Goal: Task Accomplishment & Management: Complete application form

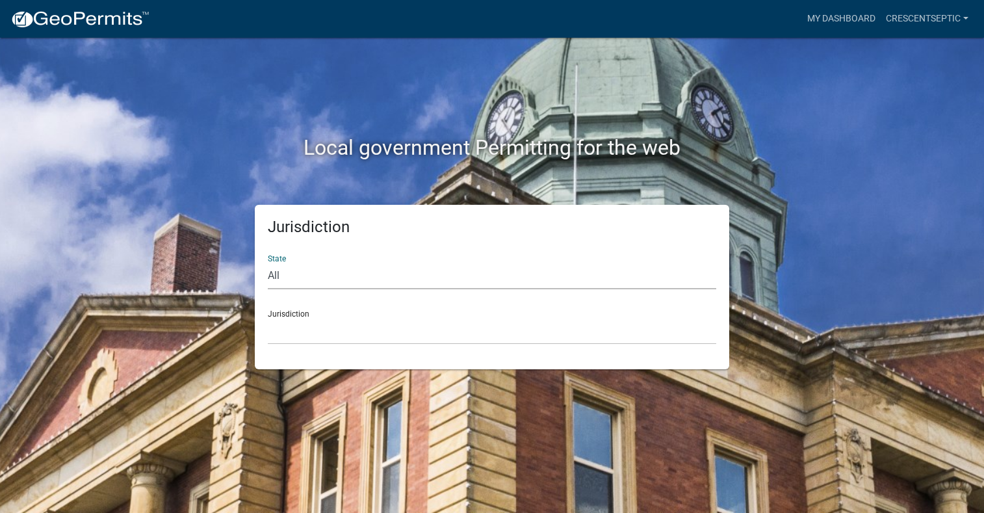
click at [290, 270] on select "All Colorado Georgia Indiana Iowa Kansas Minnesota Ohio South Carolina Wisconsin" at bounding box center [492, 276] width 448 height 27
select select "Minnesota"
click at [268, 263] on select "All Colorado Georgia Indiana Iowa Kansas Minnesota Ohio South Carolina Wisconsin" at bounding box center [492, 276] width 448 height 27
click at [300, 329] on select "Becker County, Minnesota Benton County, Minnesota Carlton County, Minnesota Cit…" at bounding box center [492, 331] width 448 height 27
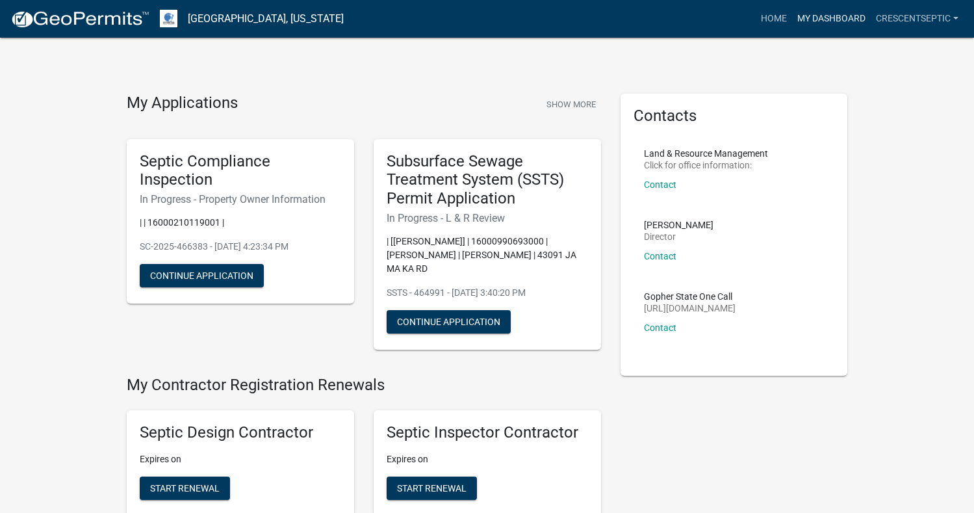
click at [832, 17] on link "My Dashboard" at bounding box center [831, 18] width 79 height 25
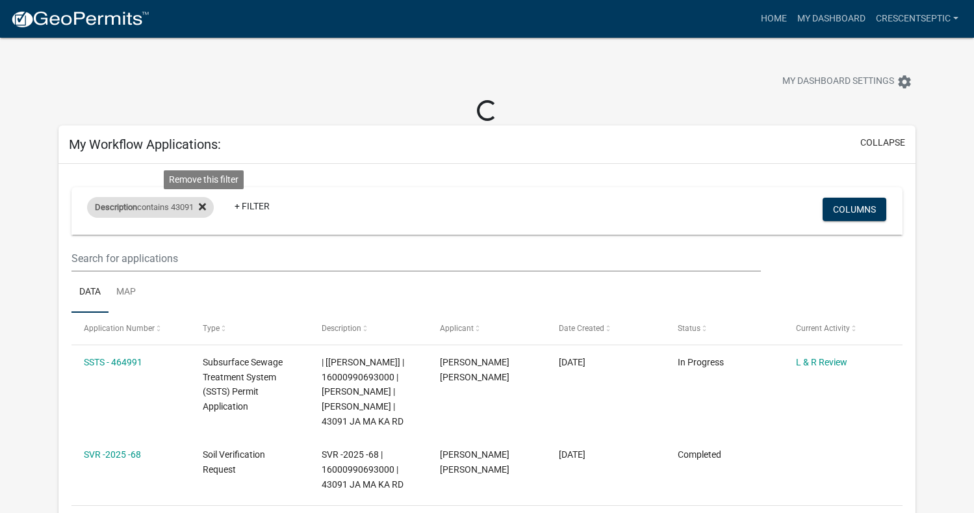
click at [206, 204] on icon at bounding box center [202, 206] width 7 height 10
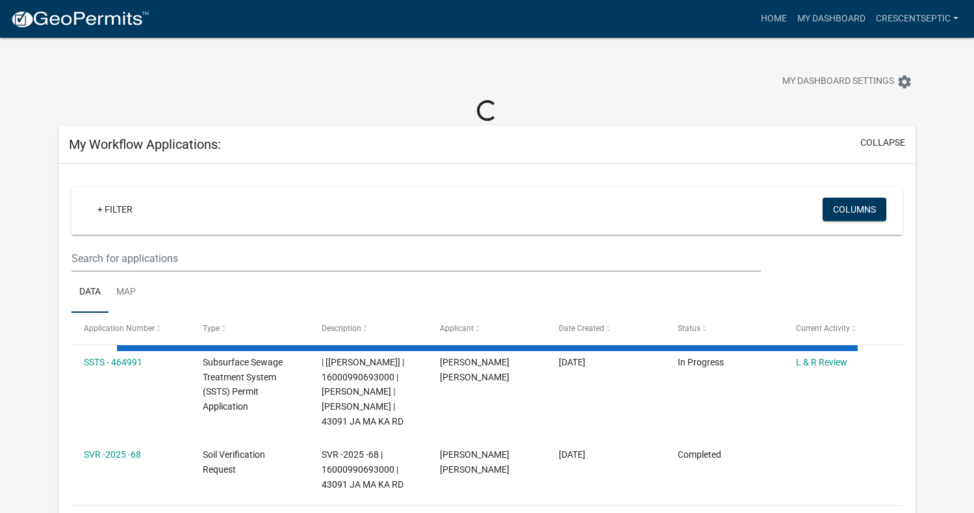
select select "3: 100"
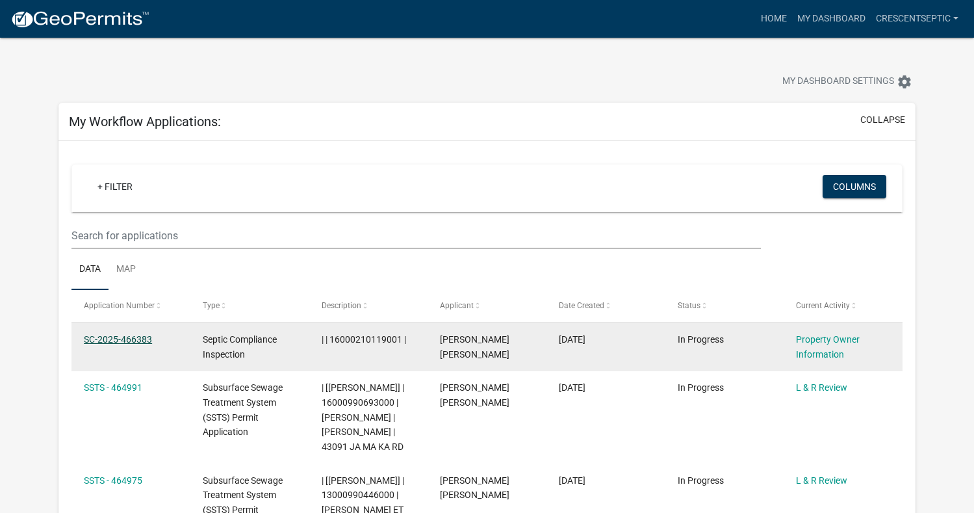
click at [133, 338] on link "SC-2025-466383" at bounding box center [118, 339] width 68 height 10
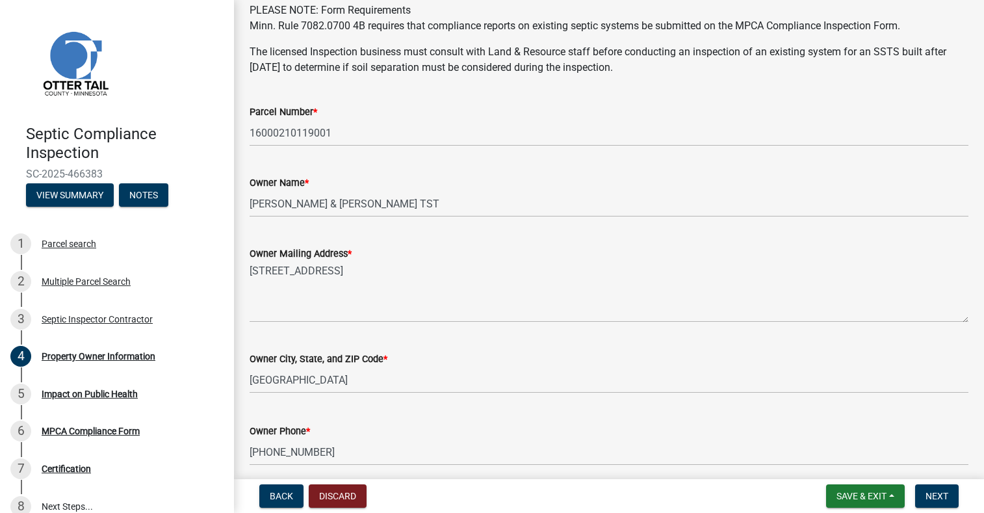
scroll to position [260, 0]
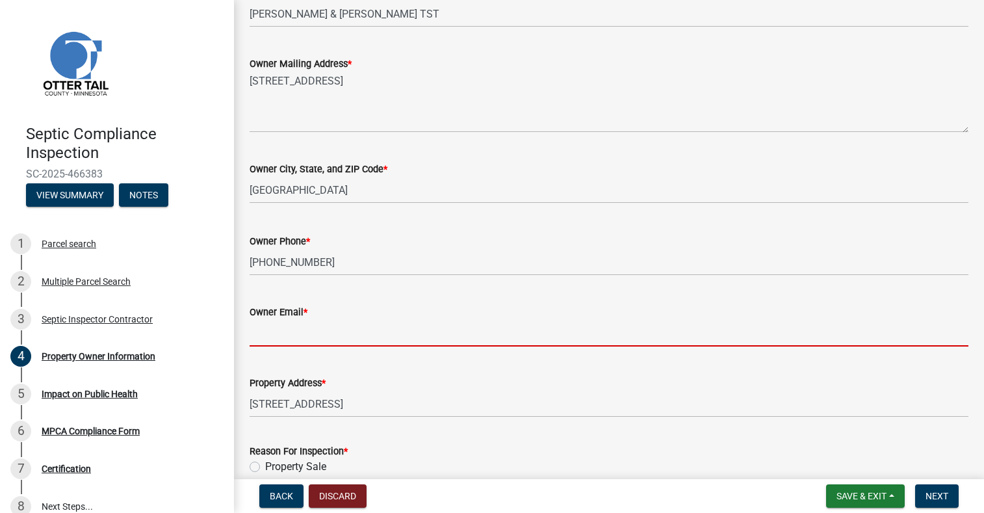
click at [290, 331] on input "Owner Email *" at bounding box center [609, 333] width 719 height 27
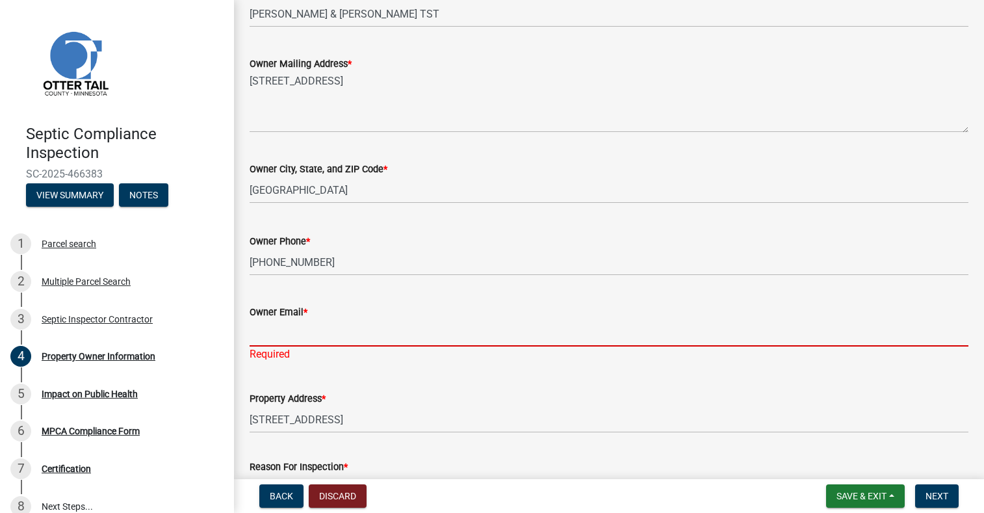
click at [274, 335] on input "Owner Email *" at bounding box center [609, 333] width 719 height 27
paste input "monica1120lindholm"
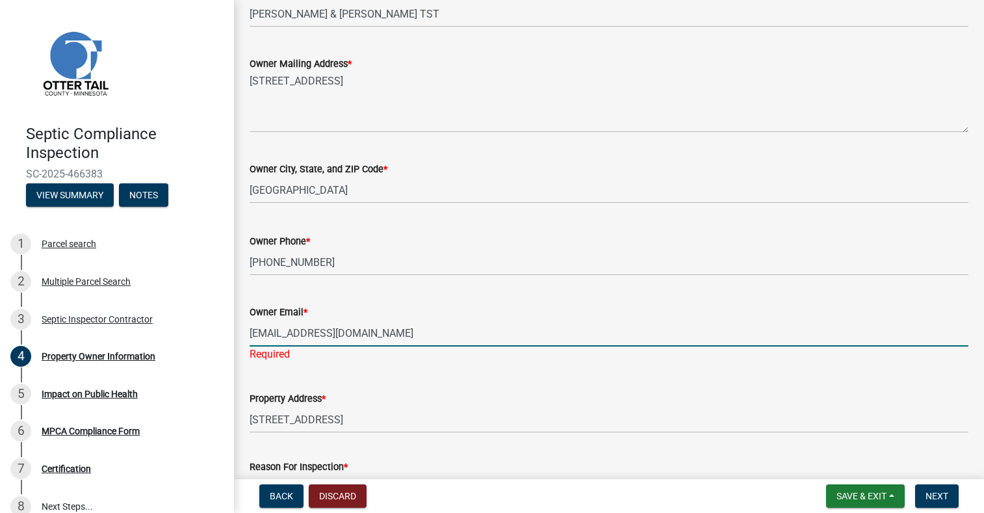
type input "monica1120lindholm@gmail.com"
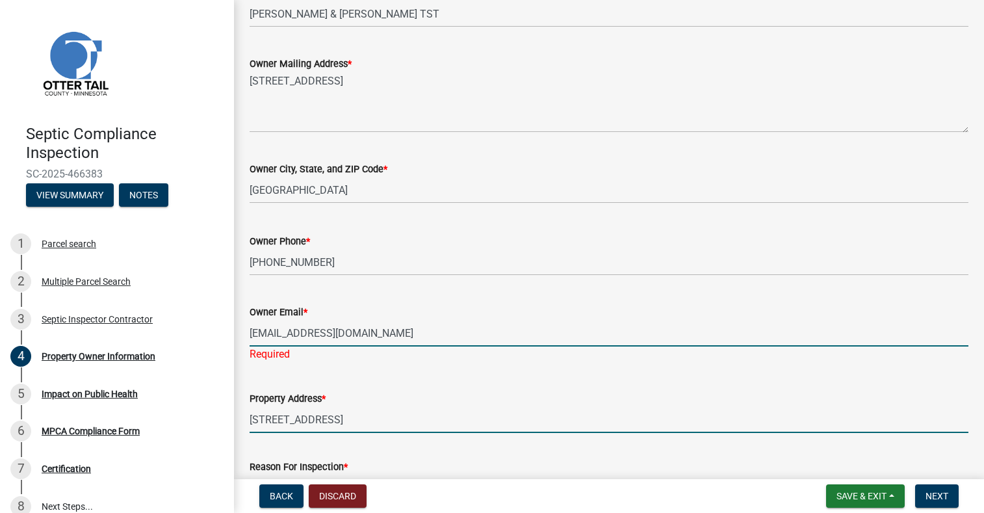
click at [464, 426] on wm-data-entity-input "Property Address * 42568 CO HWY 41" at bounding box center [609, 407] width 719 height 71
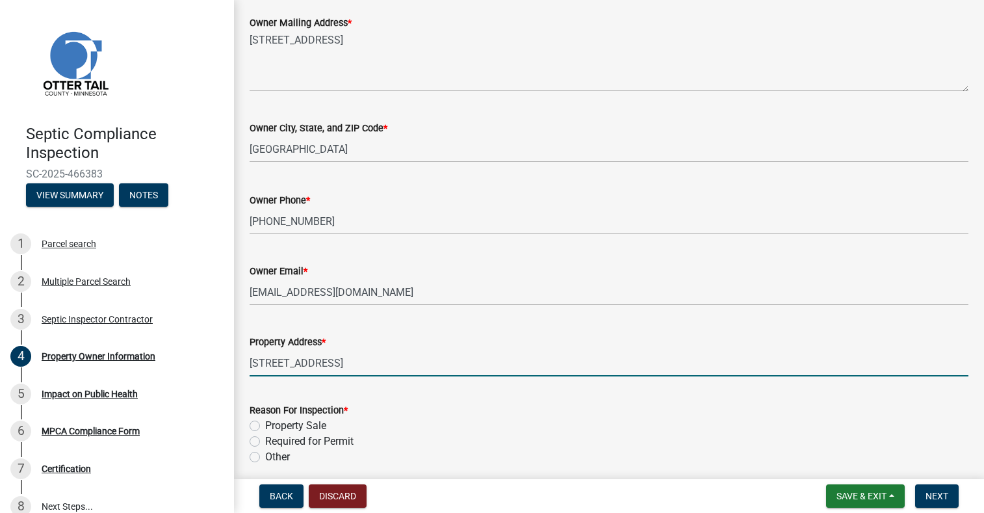
scroll to position [354, 0]
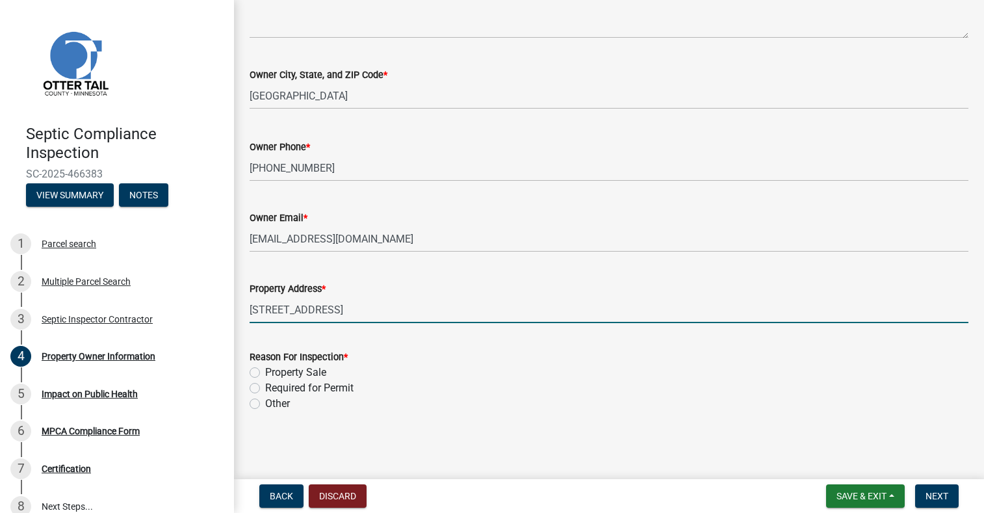
click at [265, 384] on label "Required for Permit" at bounding box center [309, 388] width 88 height 16
click at [265, 384] on input "Required for Permit" at bounding box center [269, 384] width 8 height 8
radio input "true"
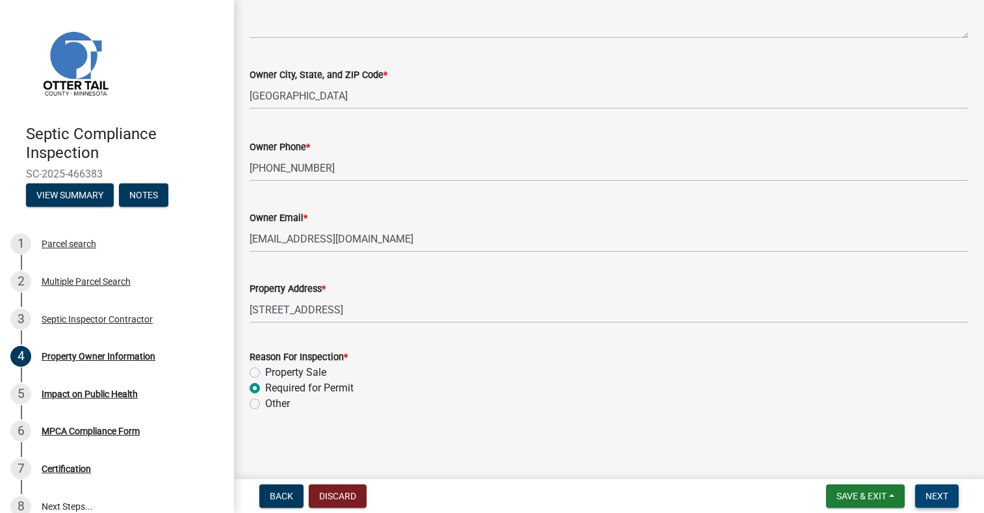
click at [927, 493] on span "Next" at bounding box center [936, 496] width 23 height 10
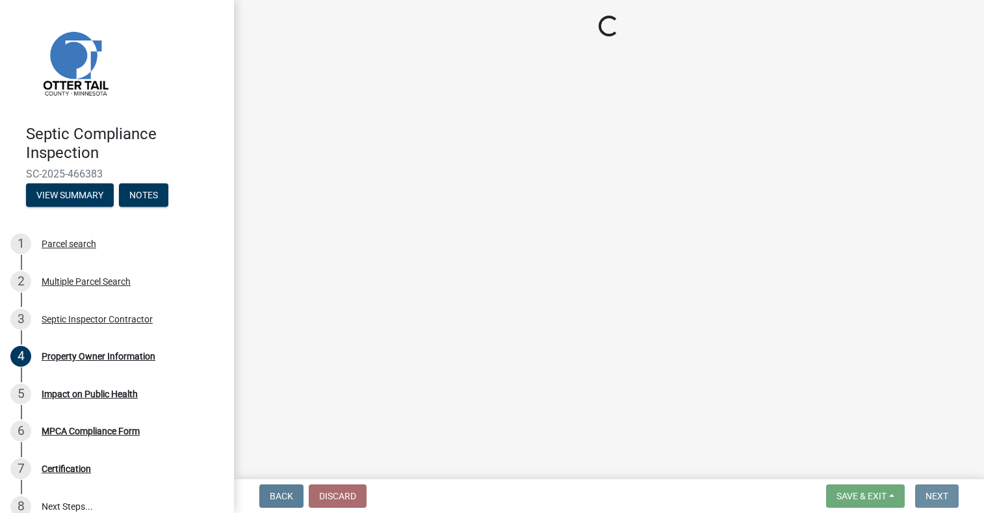
scroll to position [0, 0]
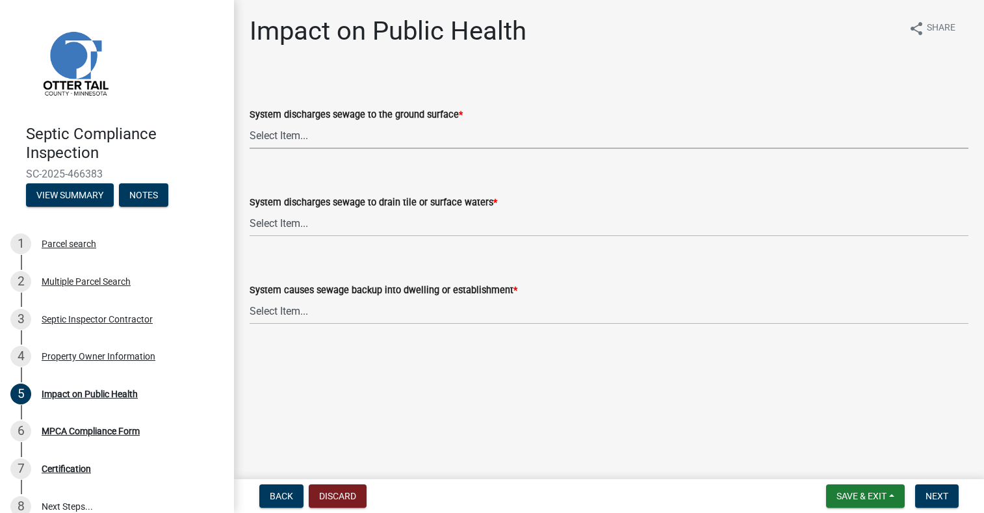
click at [289, 135] on select "Select Item... Yes No" at bounding box center [609, 135] width 719 height 27
click at [250, 122] on select "Select Item... Yes No" at bounding box center [609, 135] width 719 height 27
select select "9c5ef684-d0d4-4879-ab12-905ddbd81a72"
click at [285, 219] on select "Select Item... Yes No" at bounding box center [609, 223] width 719 height 27
click at [250, 210] on select "Select Item... Yes No" at bounding box center [609, 223] width 719 height 27
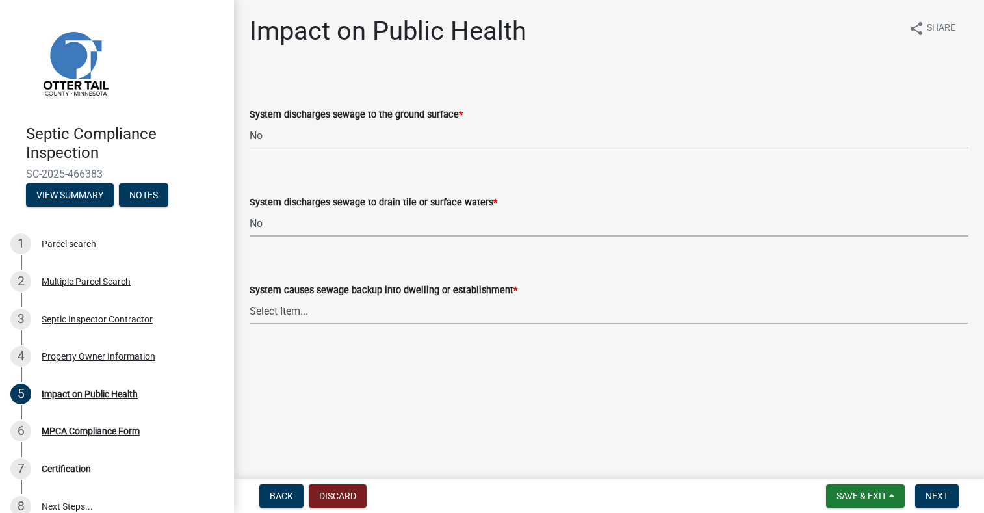
select select "7d491a2b-e9f0-4952-b474-53ca749b22af"
click at [286, 309] on select "Select Item... Yes No" at bounding box center [609, 311] width 719 height 27
click at [250, 298] on select "Select Item... Yes No" at bounding box center [609, 311] width 719 height 27
select select "6e07b46b-a403-4f3e-b4fc-218acc732c01"
click at [276, 489] on button "Back" at bounding box center [281, 495] width 44 height 23
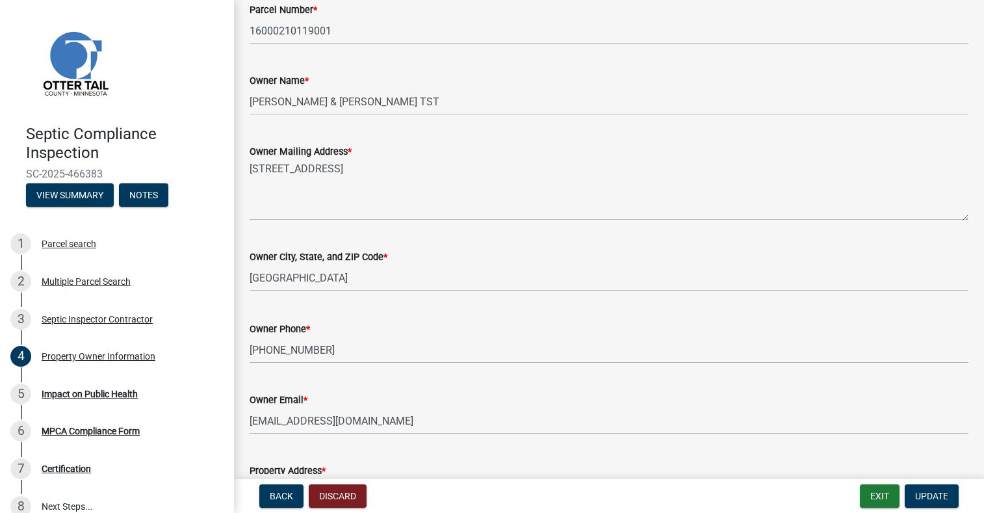
scroll to position [195, 0]
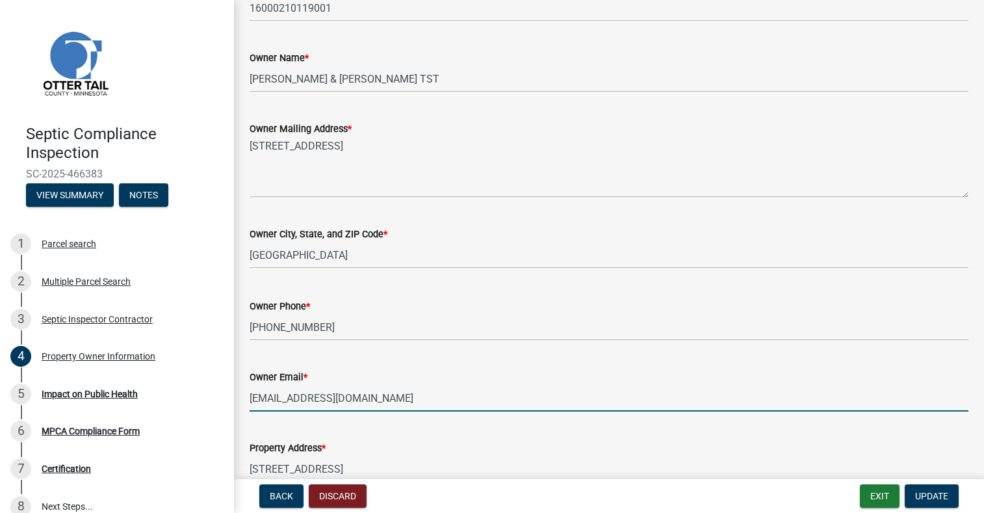
drag, startPoint x: 407, startPoint y: 400, endPoint x: 243, endPoint y: 389, distance: 164.7
click at [243, 389] on div "Owner Email * monica1120lindholm@gmail.com" at bounding box center [609, 381] width 738 height 60
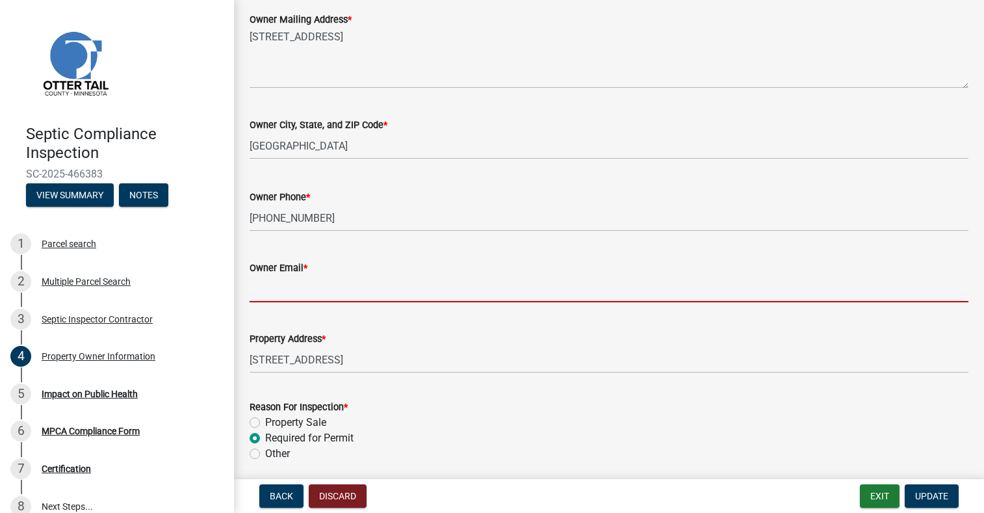
scroll to position [325, 0]
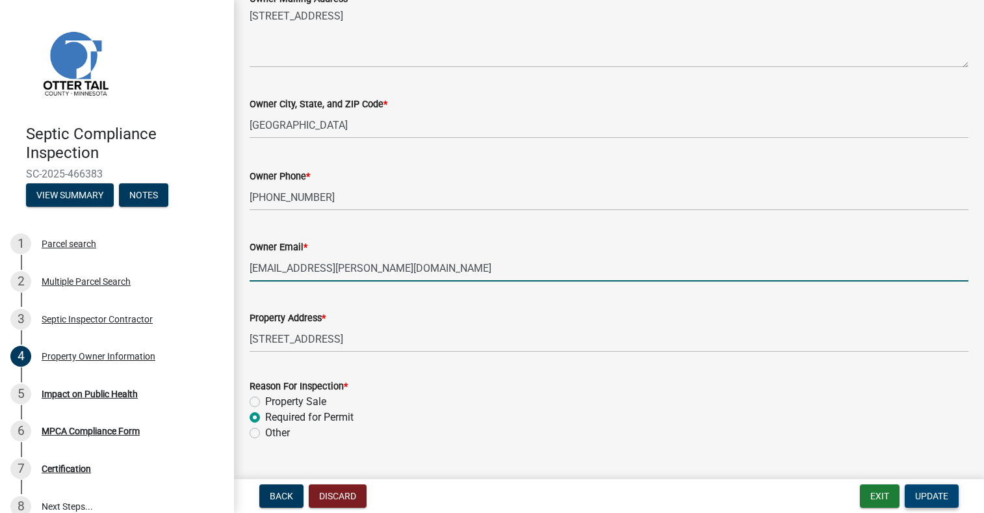
type input "[EMAIL_ADDRESS][PERSON_NAME][DOMAIN_NAME]"
click at [922, 491] on span "Update" at bounding box center [931, 496] width 33 height 10
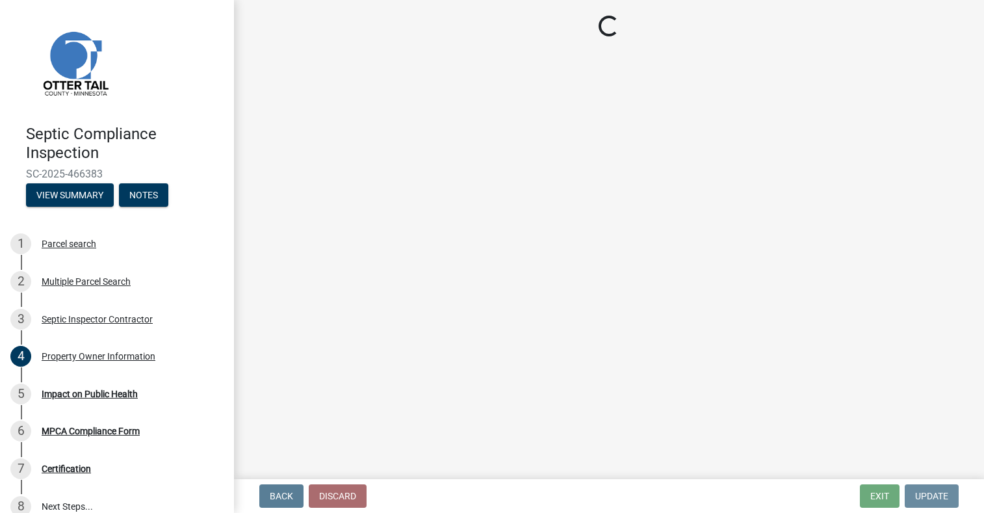
scroll to position [0, 0]
select select "9c5ef684-d0d4-4879-ab12-905ddbd81a72"
select select "7d491a2b-e9f0-4952-b474-53ca749b22af"
select select "6e07b46b-a403-4f3e-b4fc-218acc732c01"
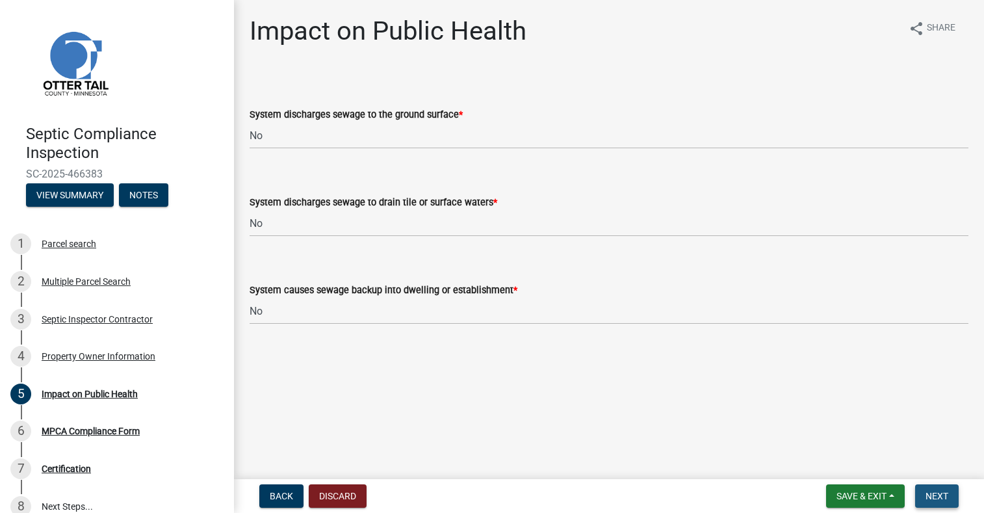
click at [933, 492] on span "Next" at bounding box center [936, 496] width 23 height 10
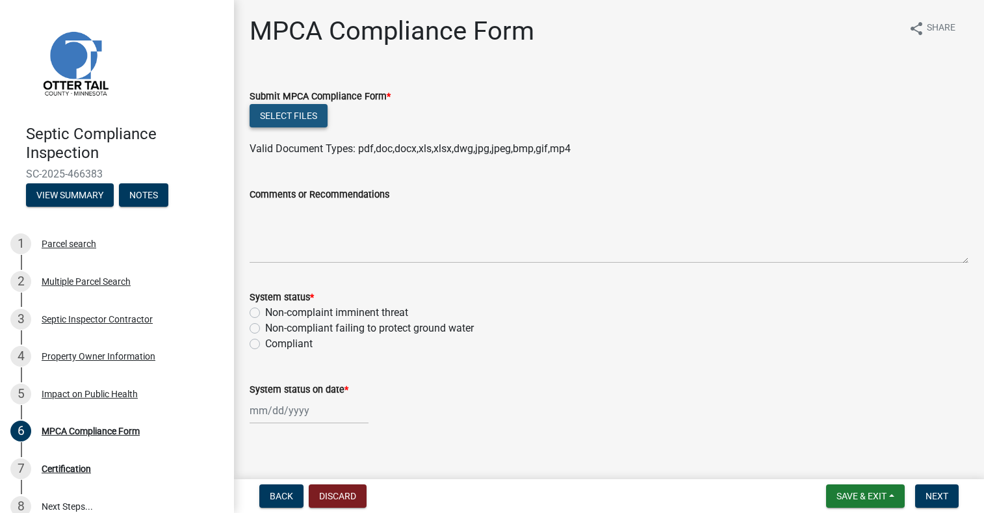
click at [311, 118] on button "Select files" at bounding box center [289, 115] width 78 height 23
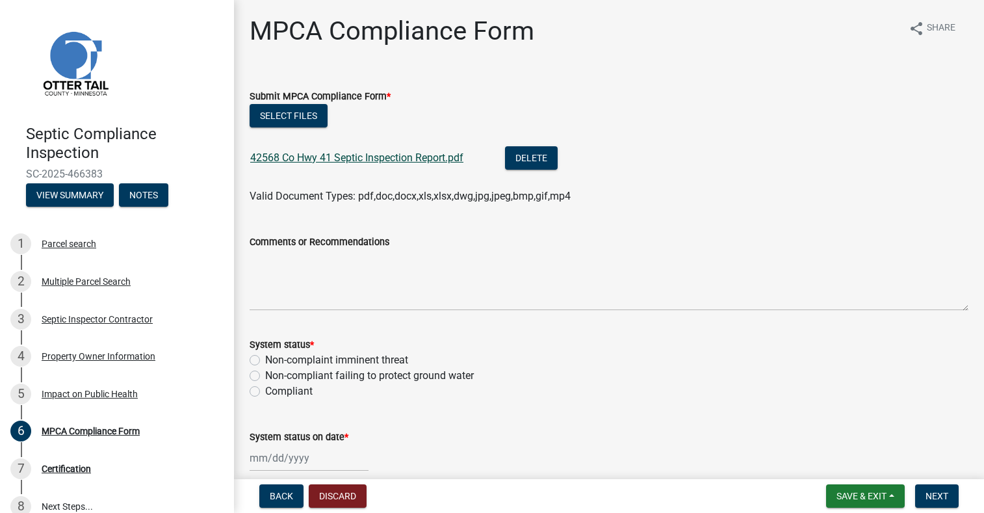
click at [308, 155] on link "42568 Co Hwy 41 Septic Inspection Report.pdf" at bounding box center [356, 157] width 213 height 12
click at [265, 377] on label "Non-compliant failing to protect ground water" at bounding box center [369, 376] width 209 height 16
click at [265, 376] on input "Non-compliant failing to protect ground water" at bounding box center [269, 372] width 8 height 8
radio input "true"
click at [262, 457] on div at bounding box center [309, 457] width 119 height 27
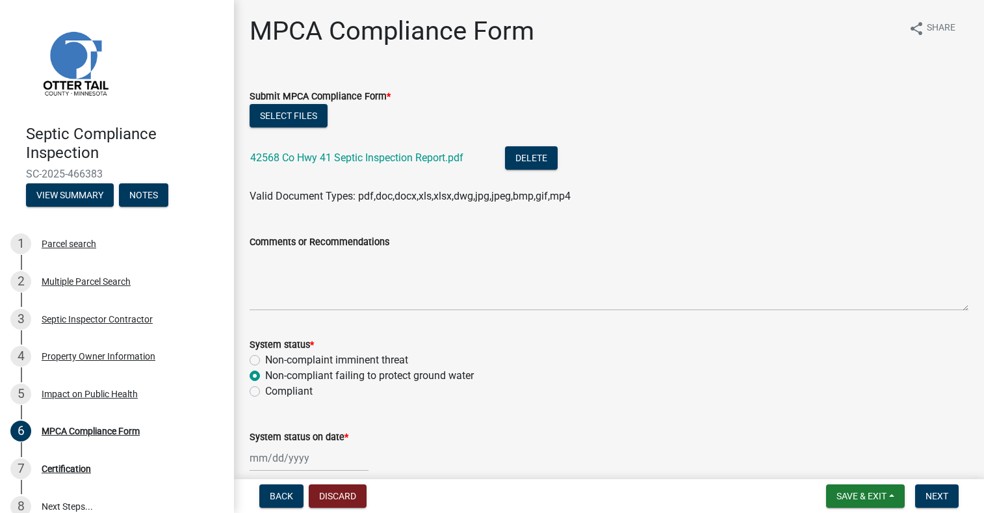
select select "8"
select select "2025"
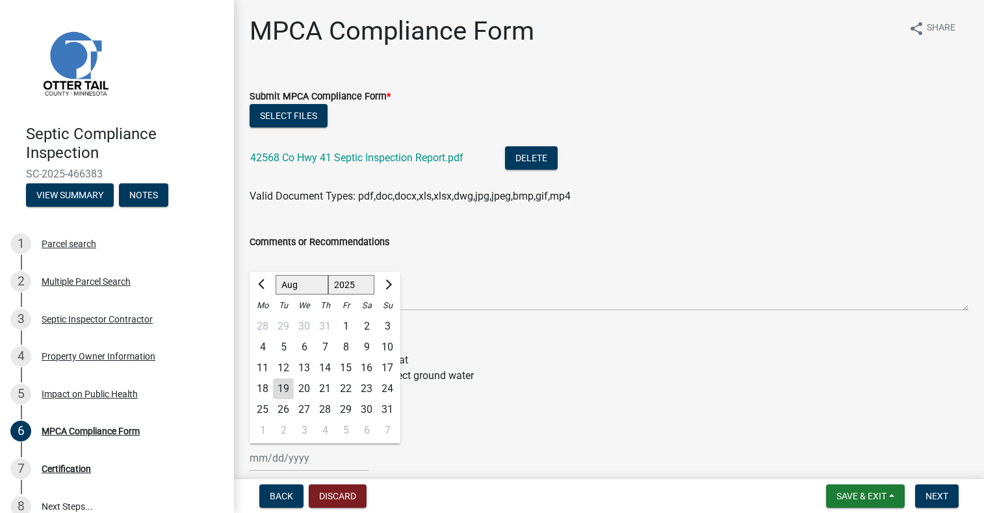
click at [327, 365] on div "14" at bounding box center [325, 367] width 21 height 21
type input "[DATE]"
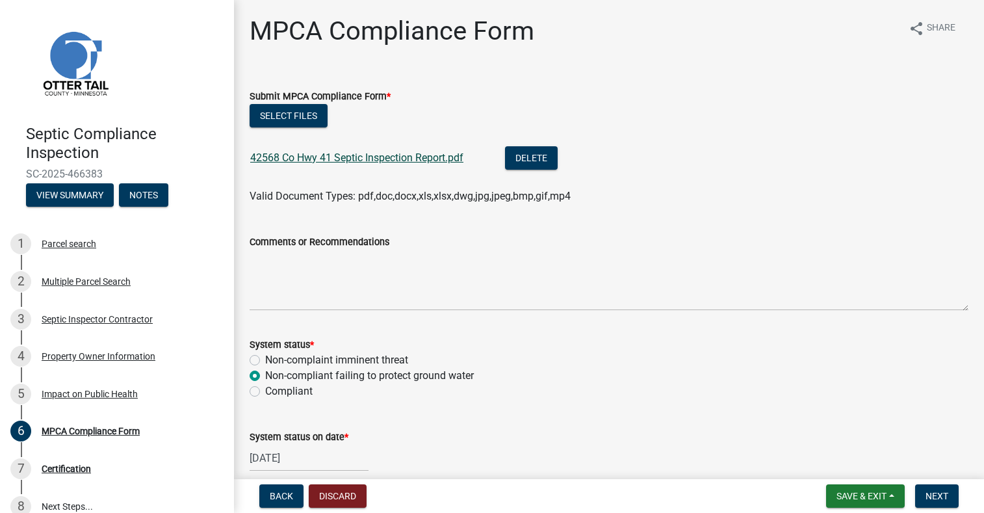
click at [317, 154] on link "42568 Co Hwy 41 Septic Inspection Report.pdf" at bounding box center [356, 157] width 213 height 12
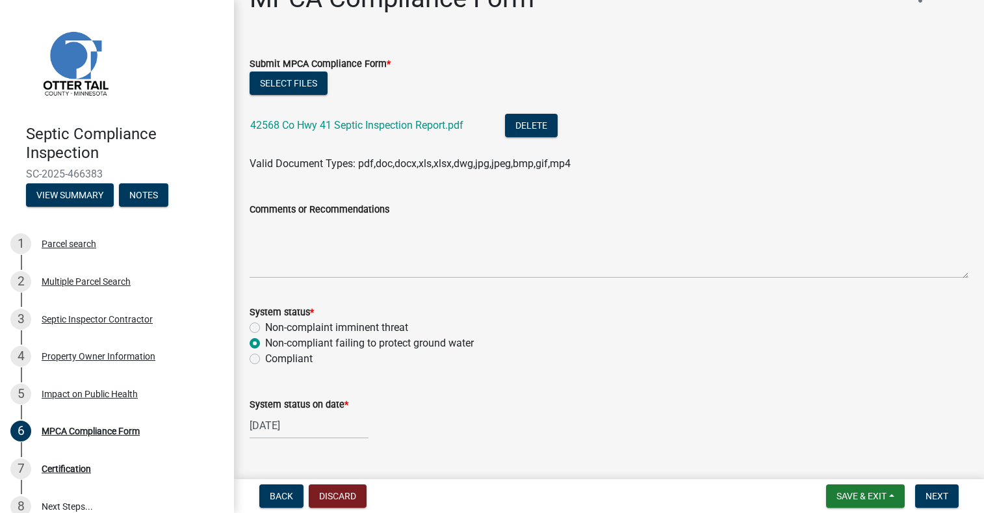
scroll to position [60, 0]
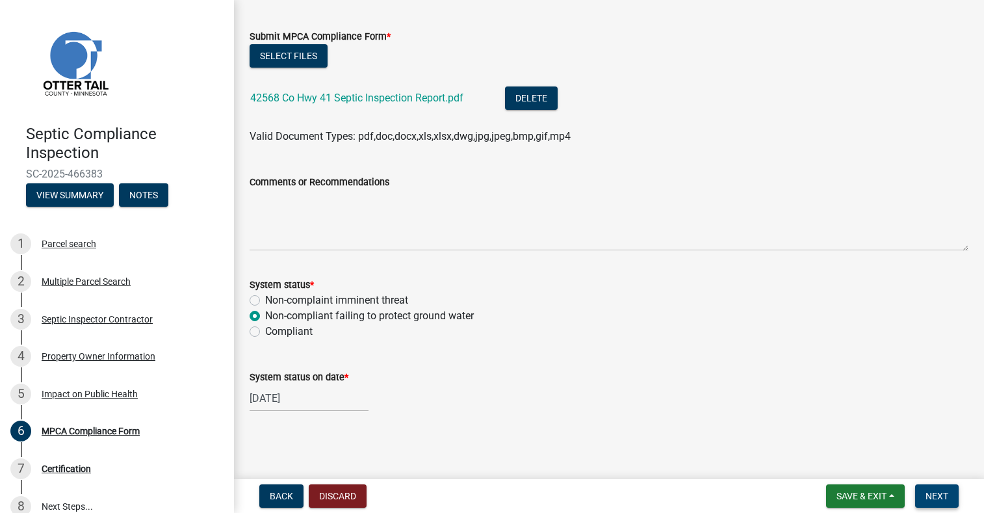
click at [940, 495] on span "Next" at bounding box center [936, 496] width 23 height 10
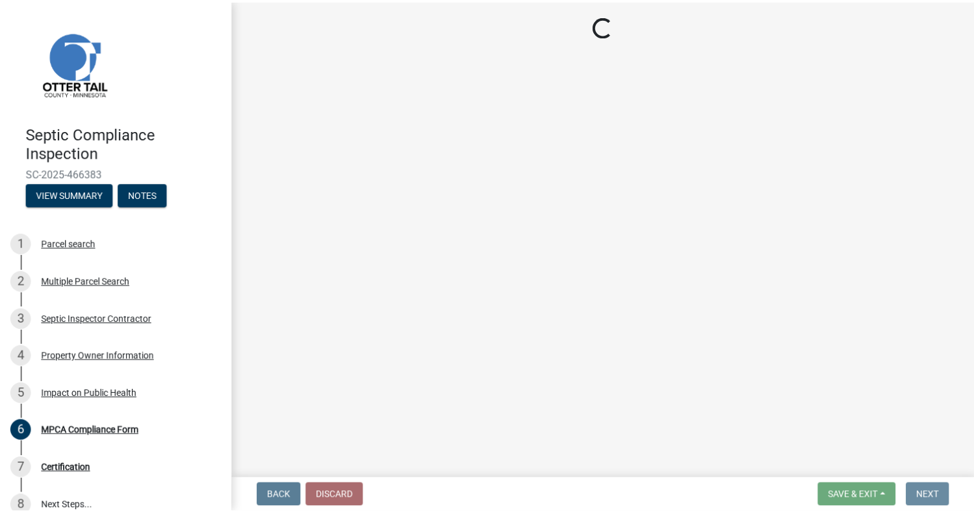
scroll to position [0, 0]
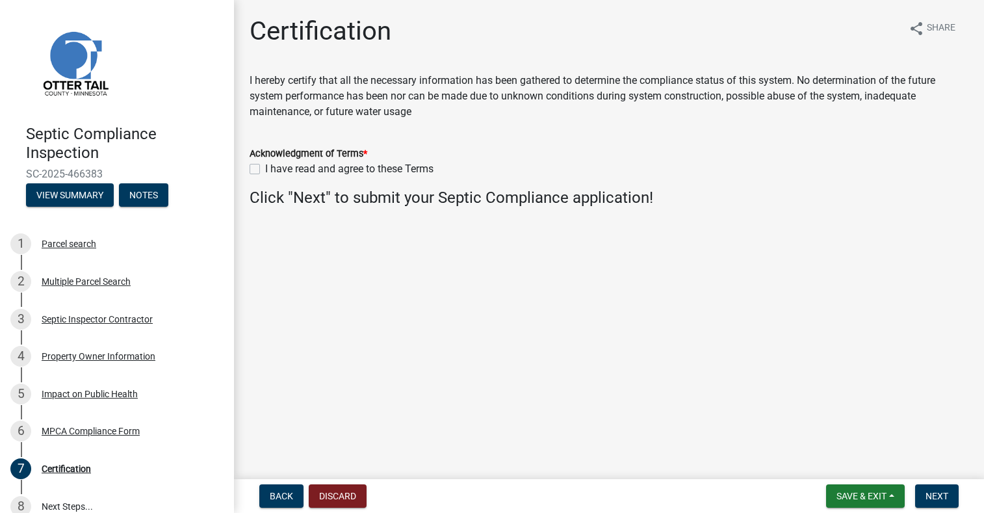
click at [265, 172] on label "I have read and agree to these Terms" at bounding box center [349, 169] width 168 height 16
click at [265, 170] on input "I have read and agree to these Terms" at bounding box center [269, 165] width 8 height 8
checkbox input "true"
click at [955, 496] on button "Next" at bounding box center [937, 495] width 44 height 23
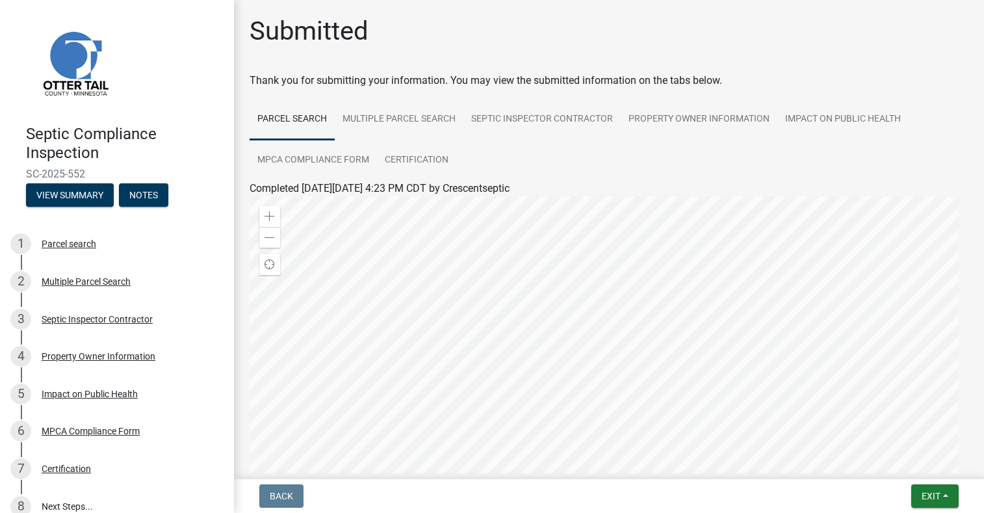
click at [938, 509] on nav "Back Exit Save Save & Exit" at bounding box center [609, 496] width 750 height 34
click at [936, 500] on span "Exit" at bounding box center [930, 496] width 19 height 10
click at [900, 470] on button "Save & Exit" at bounding box center [907, 461] width 104 height 31
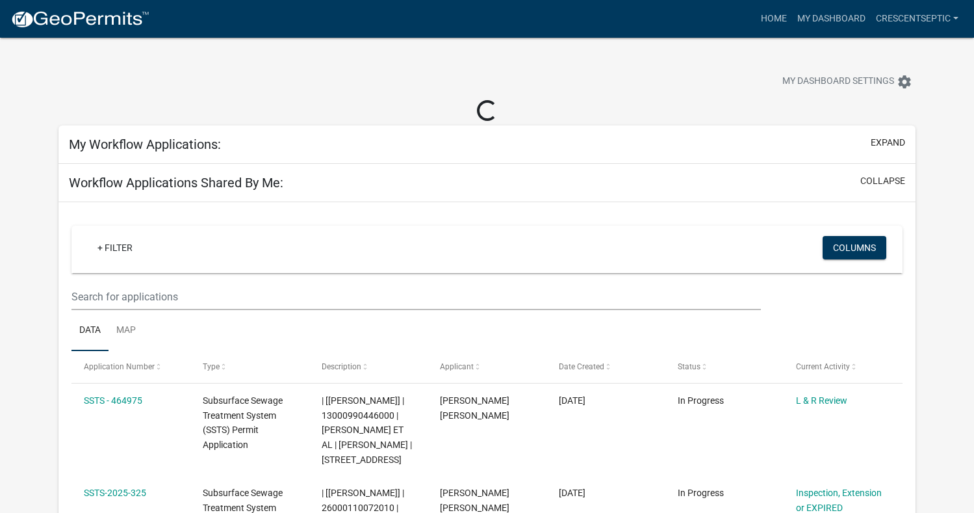
select select "3: 100"
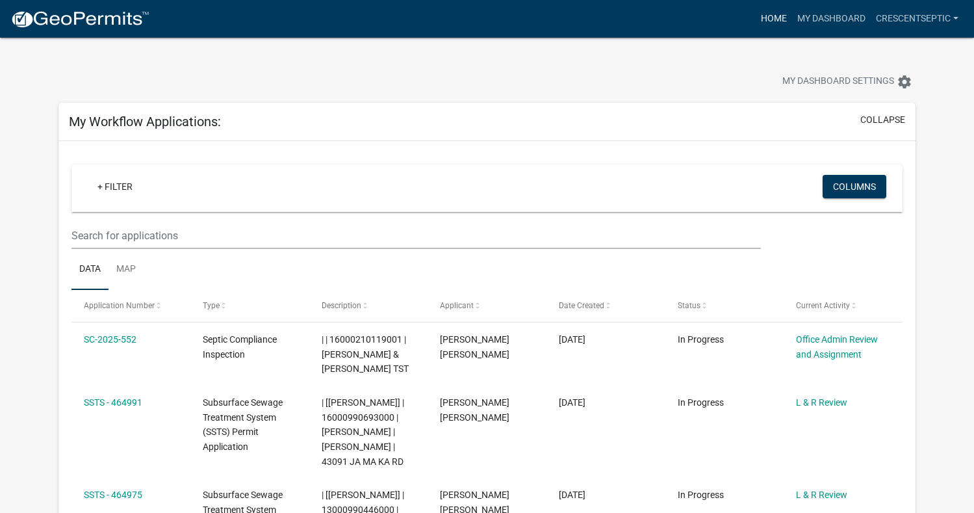
click at [766, 15] on link "Home" at bounding box center [774, 18] width 36 height 25
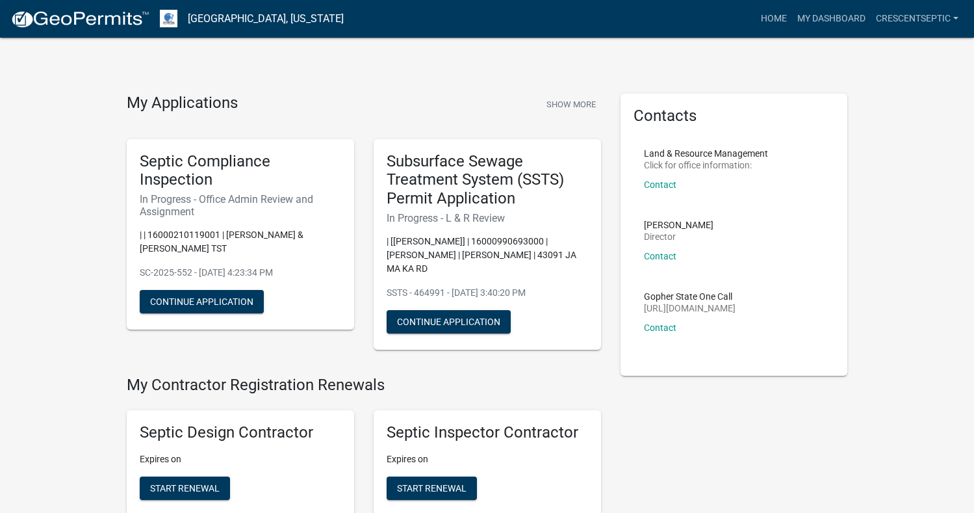
scroll to position [455, 0]
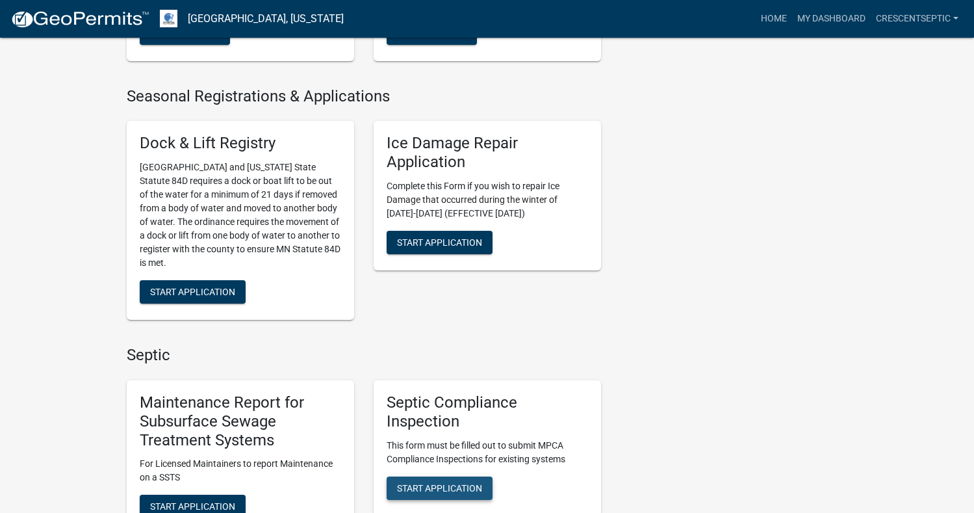
click at [461, 488] on span "Start Application" at bounding box center [439, 487] width 85 height 10
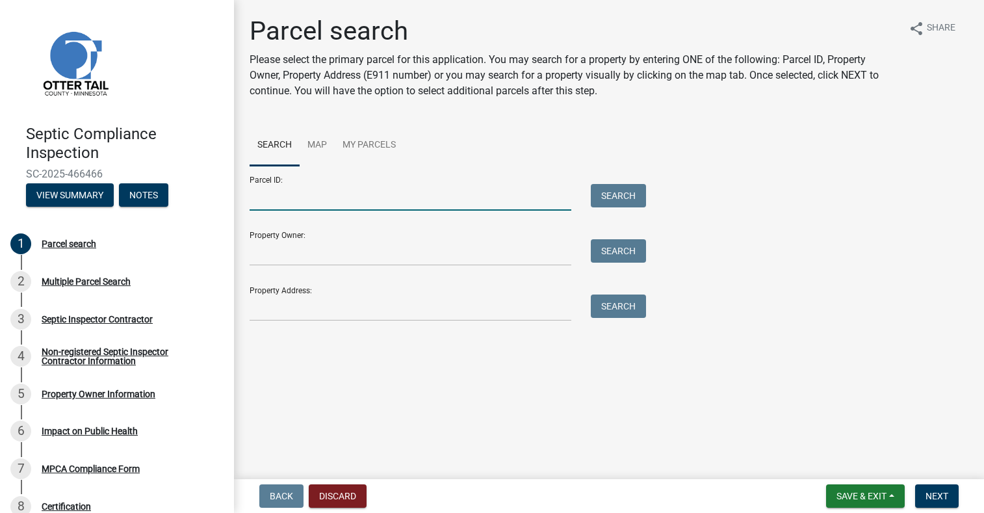
click at [455, 193] on input "Parcel ID:" at bounding box center [411, 197] width 322 height 27
paste input "17000991049000"
type input "17000991049000"
click at [625, 198] on button "Search" at bounding box center [618, 195] width 55 height 23
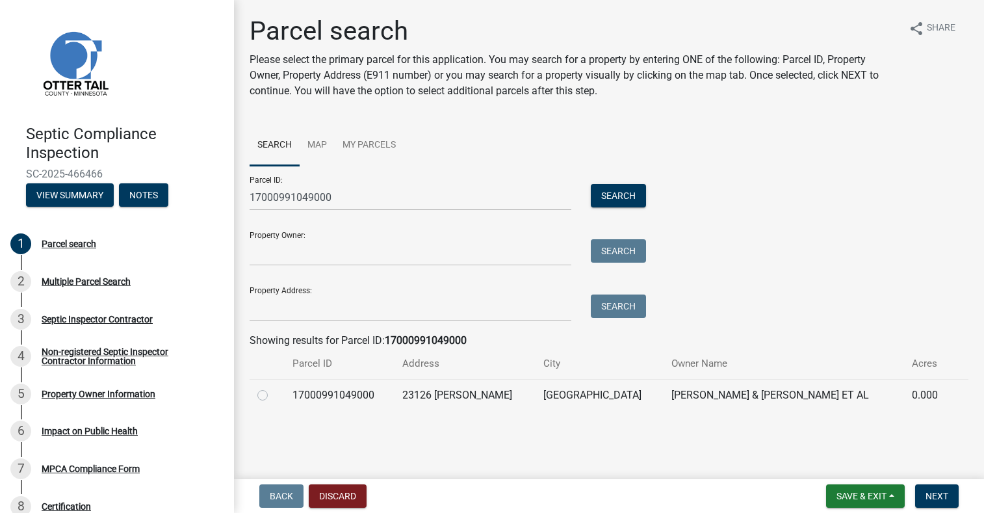
click at [273, 387] on label at bounding box center [273, 387] width 0 height 0
click at [273, 394] on input "radio" at bounding box center [277, 391] width 8 height 8
radio input "true"
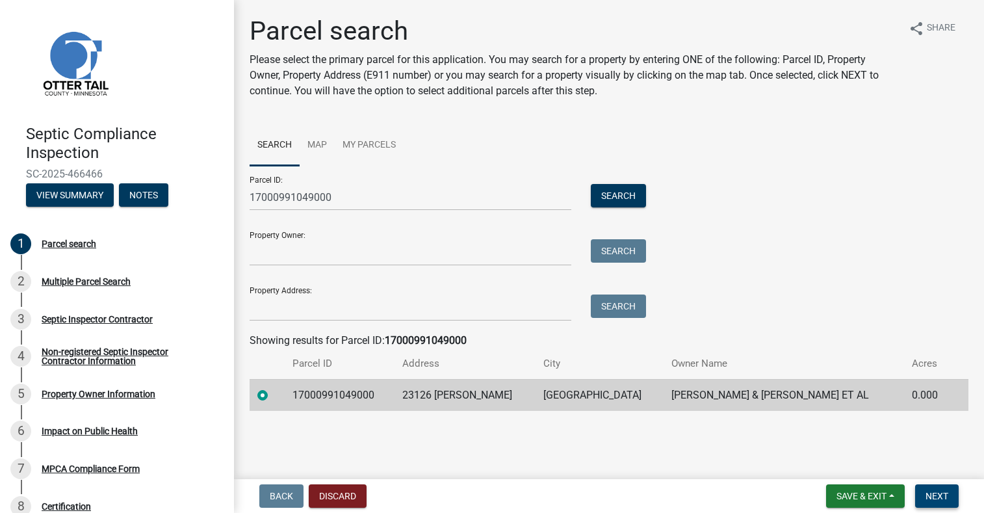
click at [934, 493] on span "Next" at bounding box center [936, 496] width 23 height 10
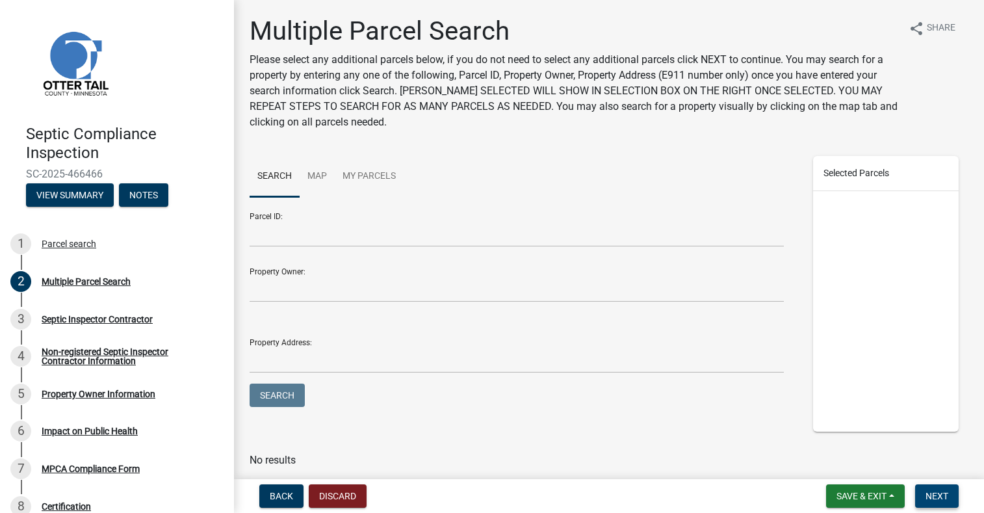
click at [929, 496] on span "Next" at bounding box center [936, 496] width 23 height 10
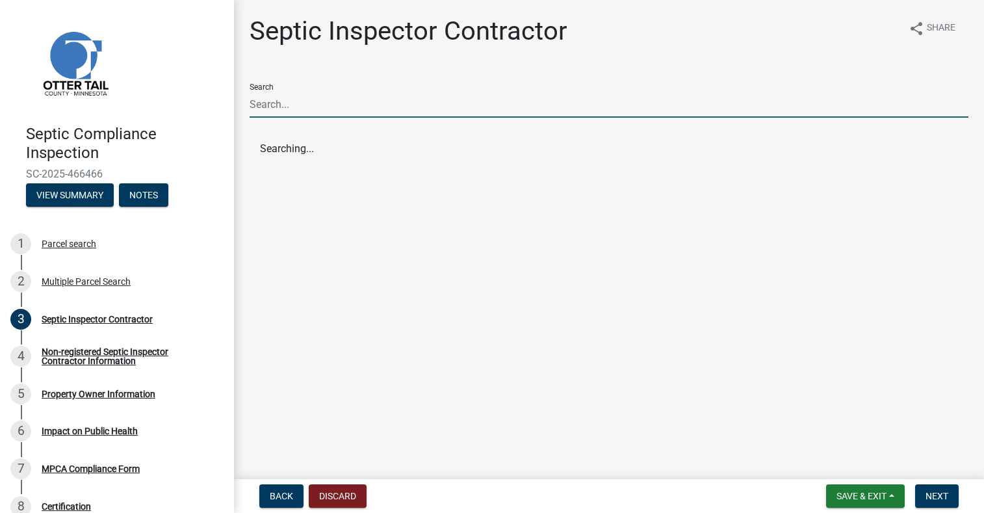
click at [320, 104] on input "Search" at bounding box center [609, 104] width 719 height 27
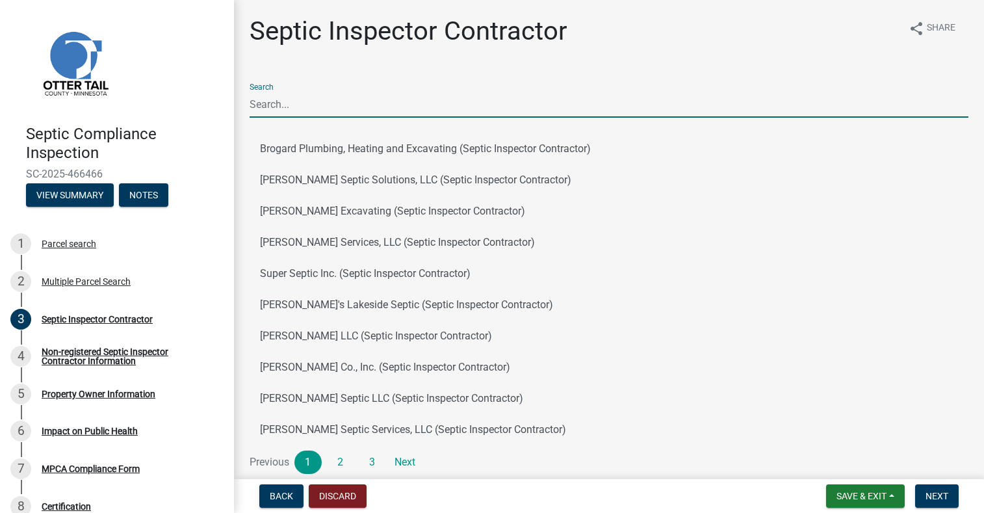
type input "cresc"
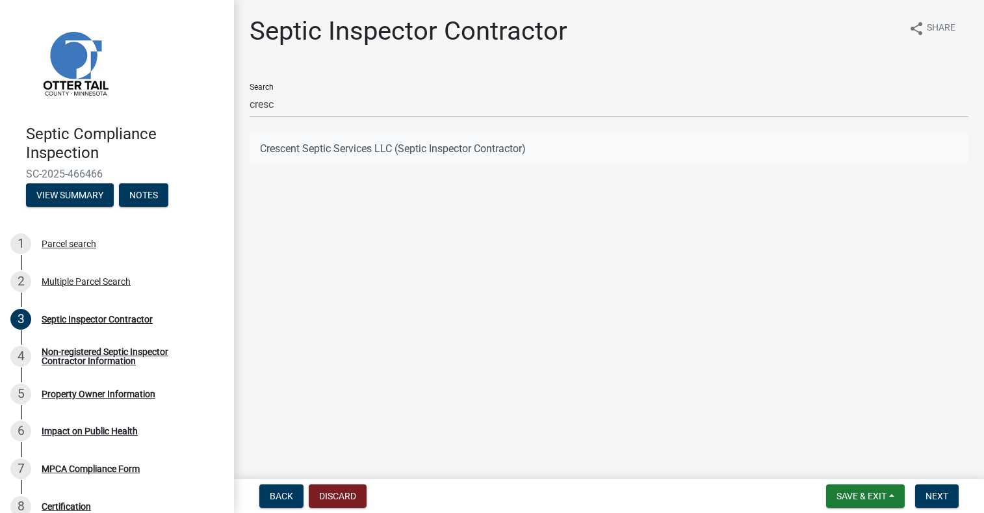
click at [448, 148] on button "Crescent Septic Services LLC (Septic Inspector Contractor)" at bounding box center [609, 148] width 719 height 31
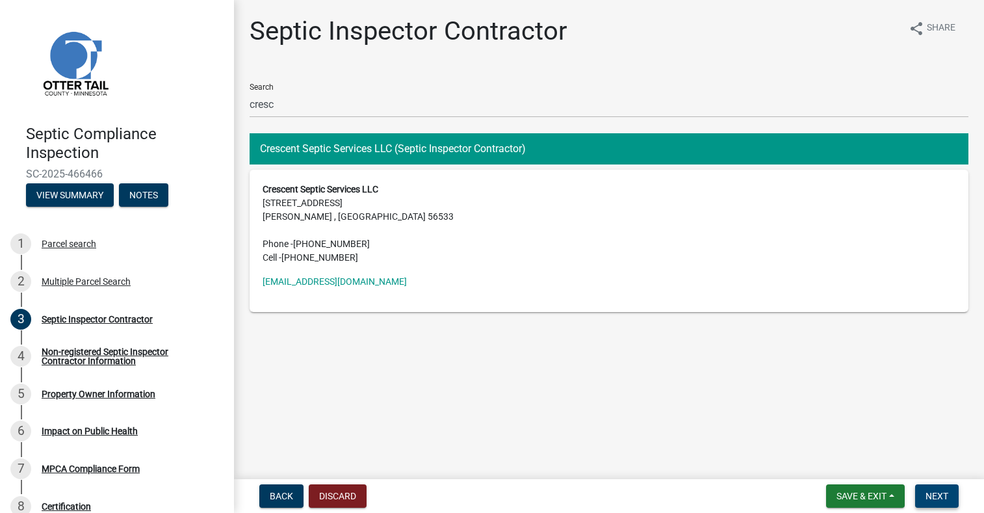
click at [936, 495] on span "Next" at bounding box center [936, 496] width 23 height 10
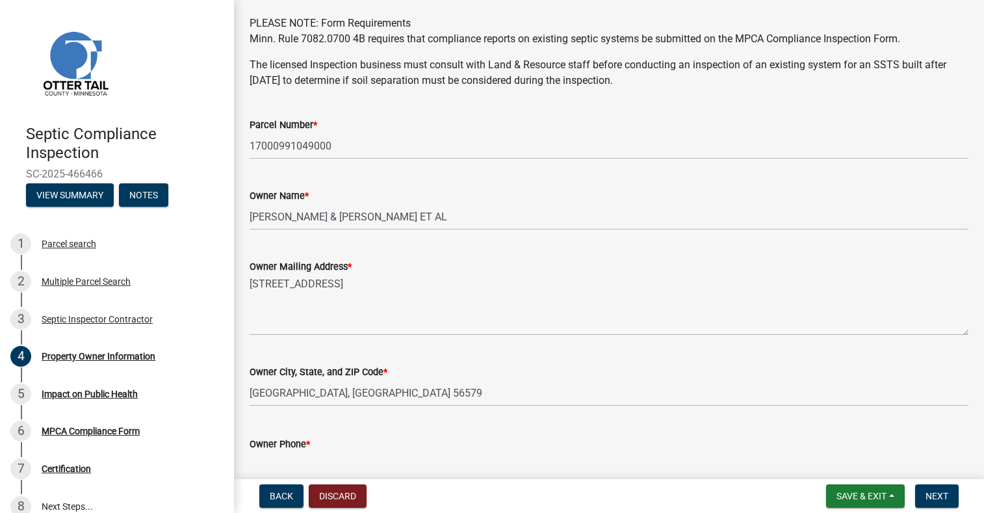
scroll to position [260, 0]
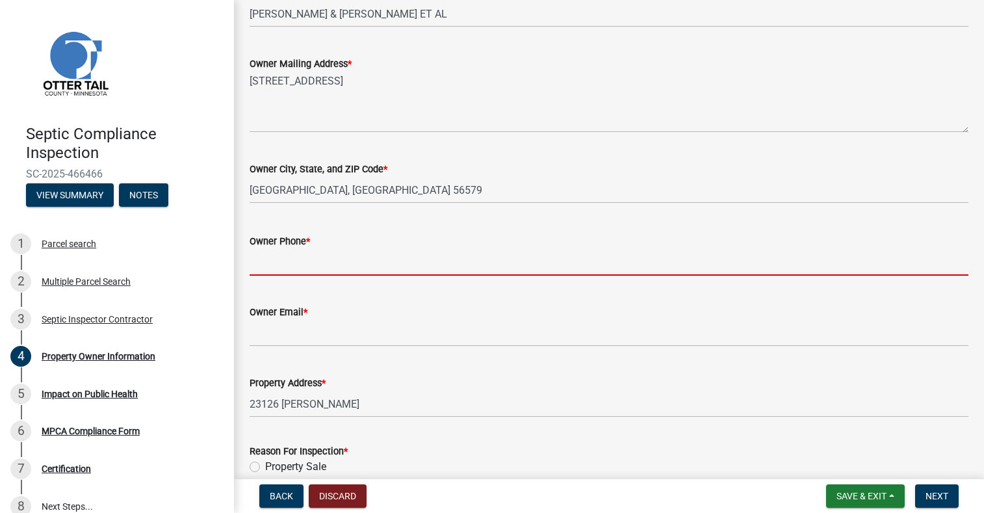
click at [280, 264] on input "Owner Phone *" at bounding box center [609, 262] width 719 height 27
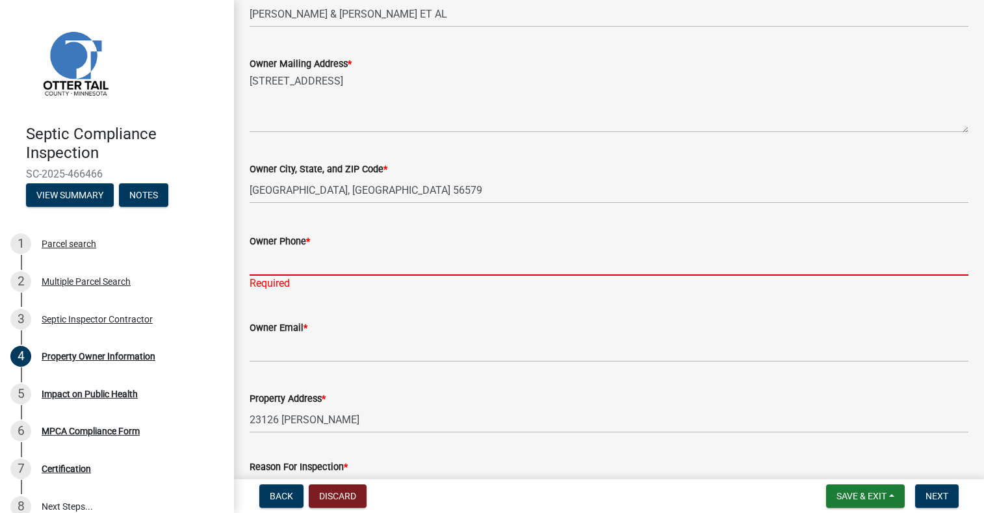
click at [469, 264] on input "Owner Phone *" at bounding box center [609, 262] width 719 height 27
paste input "703-282-3471"
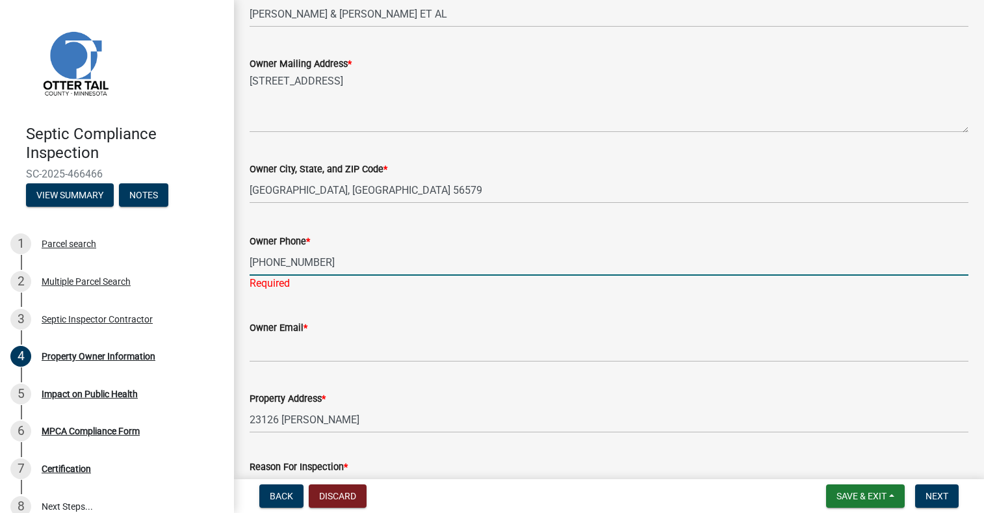
type input "703-282-3471"
click at [287, 343] on input "Owner Email *" at bounding box center [609, 348] width 719 height 27
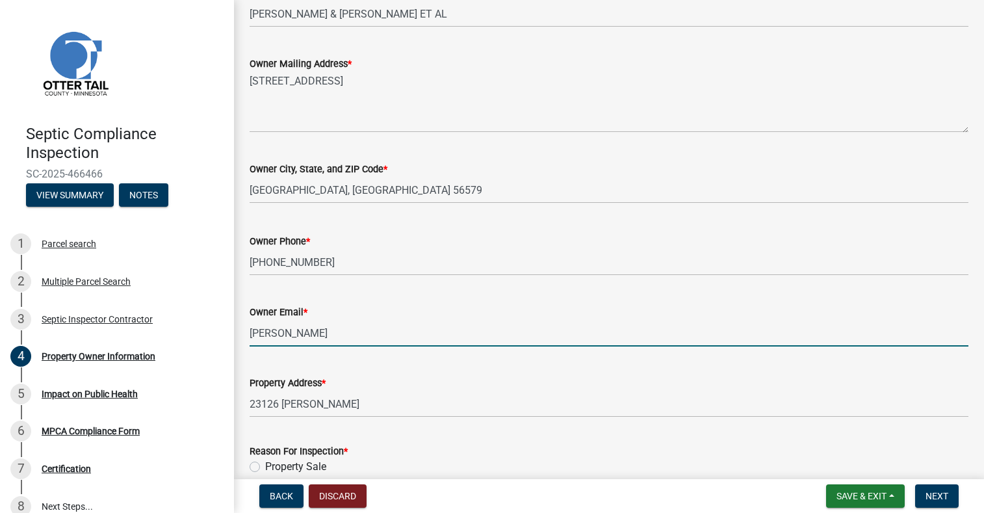
type input "monica1120lindholm@gmail.com"
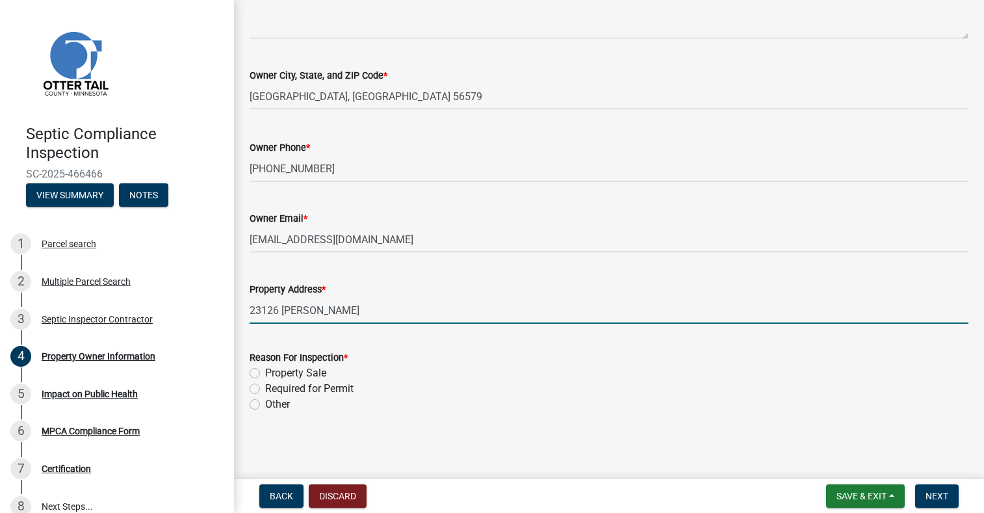
scroll to position [354, 0]
click at [265, 387] on label "Required for Permit" at bounding box center [309, 388] width 88 height 16
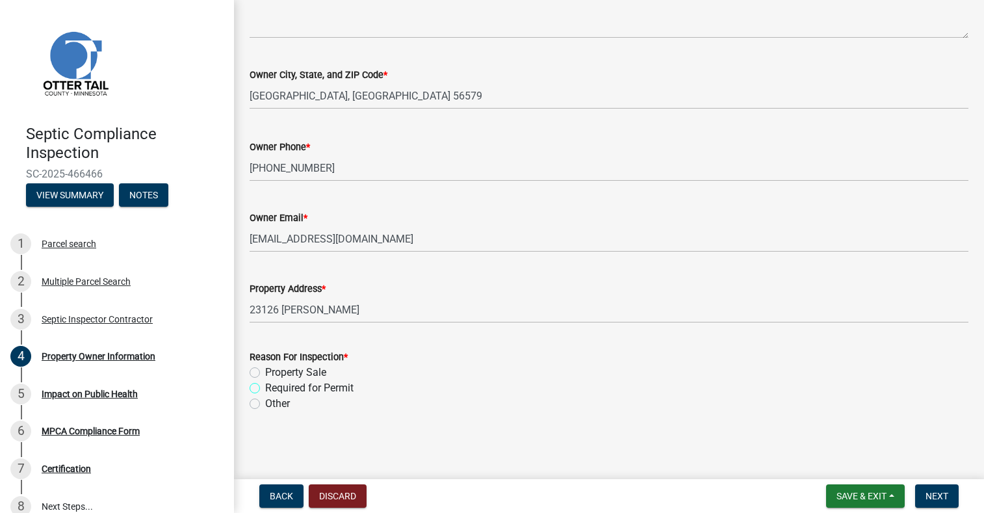
click at [265, 387] on input "Required for Permit" at bounding box center [269, 384] width 8 height 8
radio input "true"
click at [931, 494] on span "Next" at bounding box center [936, 496] width 23 height 10
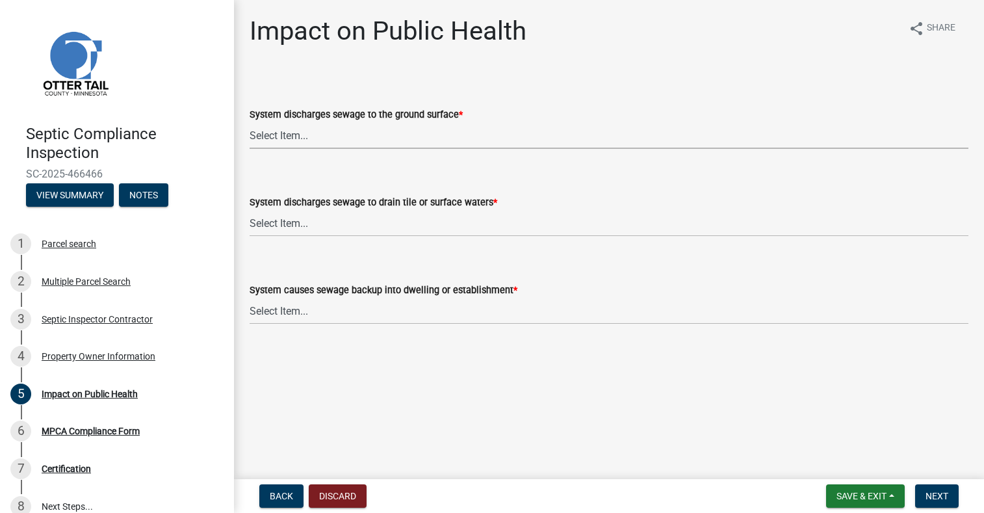
click at [284, 140] on select "Select Item... Yes No" at bounding box center [609, 135] width 719 height 27
click at [250, 122] on select "Select Item... Yes No" at bounding box center [609, 135] width 719 height 27
select select "9c5ef684-d0d4-4879-ab12-905ddbd81a72"
click at [288, 216] on select "Select Item... Yes No" at bounding box center [609, 223] width 719 height 27
click at [250, 210] on select "Select Item... Yes No" at bounding box center [609, 223] width 719 height 27
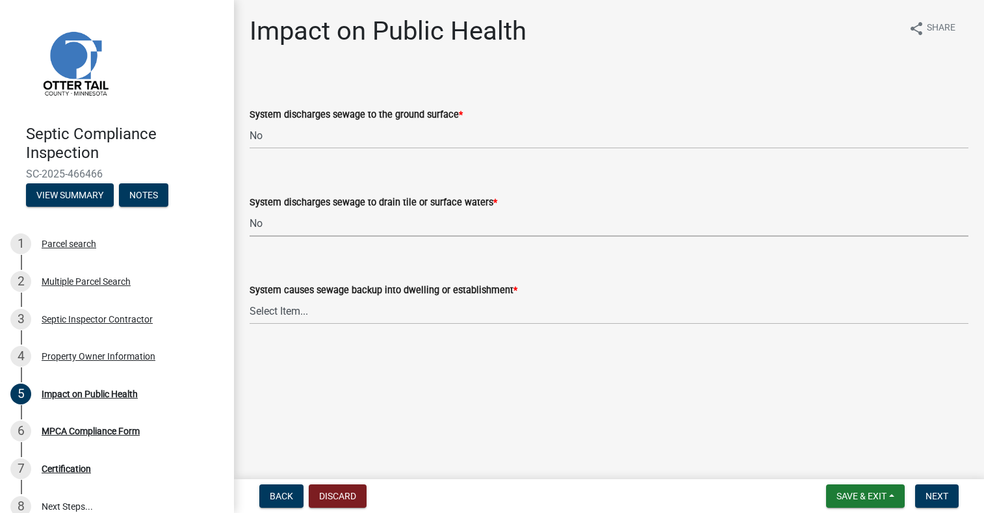
select select "7d491a2b-e9f0-4952-b474-53ca749b22af"
click at [292, 303] on select "Select Item... Yes No" at bounding box center [609, 311] width 719 height 27
click at [250, 298] on select "Select Item... Yes No" at bounding box center [609, 311] width 719 height 27
select select "6e07b46b-a403-4f3e-b4fc-218acc732c01"
click at [934, 491] on span "Next" at bounding box center [936, 496] width 23 height 10
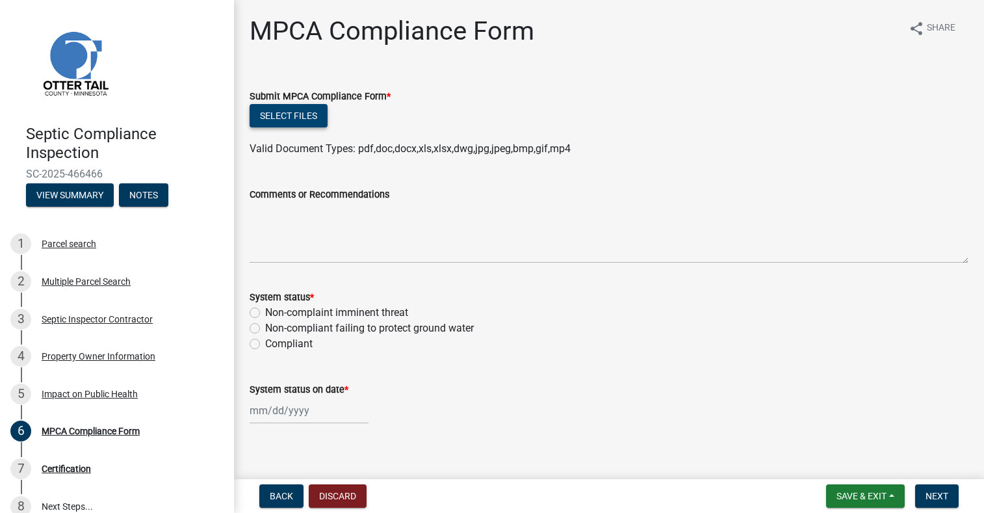
click at [291, 118] on button "Select files" at bounding box center [289, 115] width 78 height 23
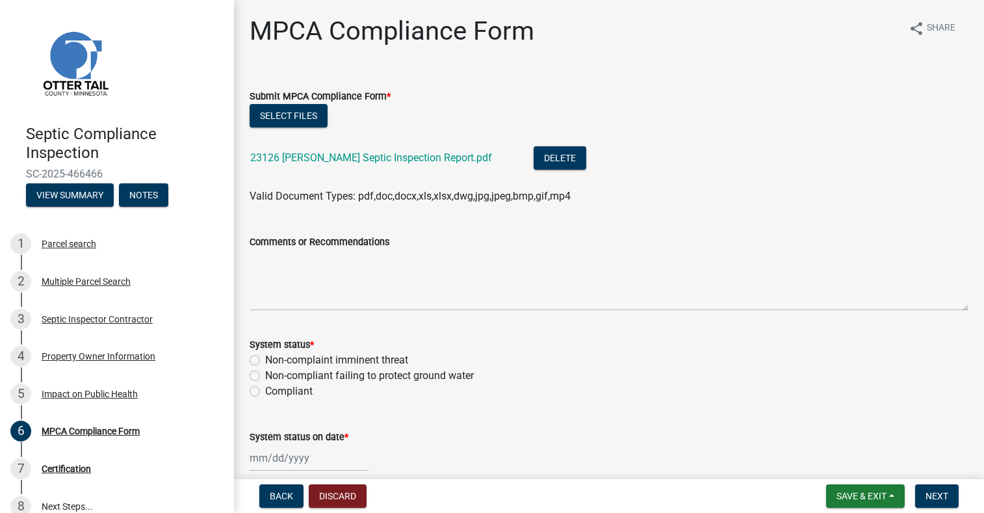
click at [265, 389] on label "Compliant" at bounding box center [288, 391] width 47 height 16
click at [265, 389] on input "Compliant" at bounding box center [269, 387] width 8 height 8
radio input "true"
click at [277, 460] on div at bounding box center [309, 457] width 119 height 27
select select "8"
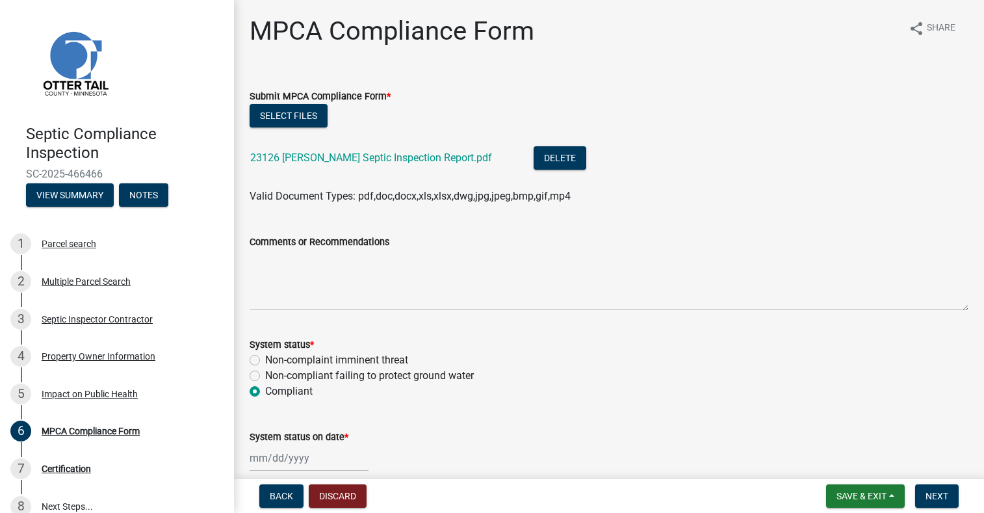
select select "2025"
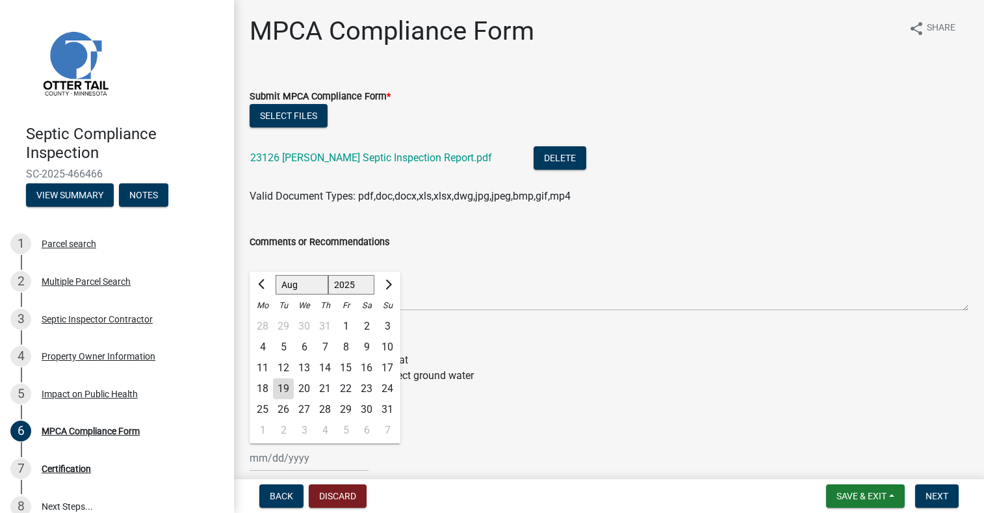
click at [283, 346] on div "5" at bounding box center [283, 347] width 21 height 21
type input "[DATE]"
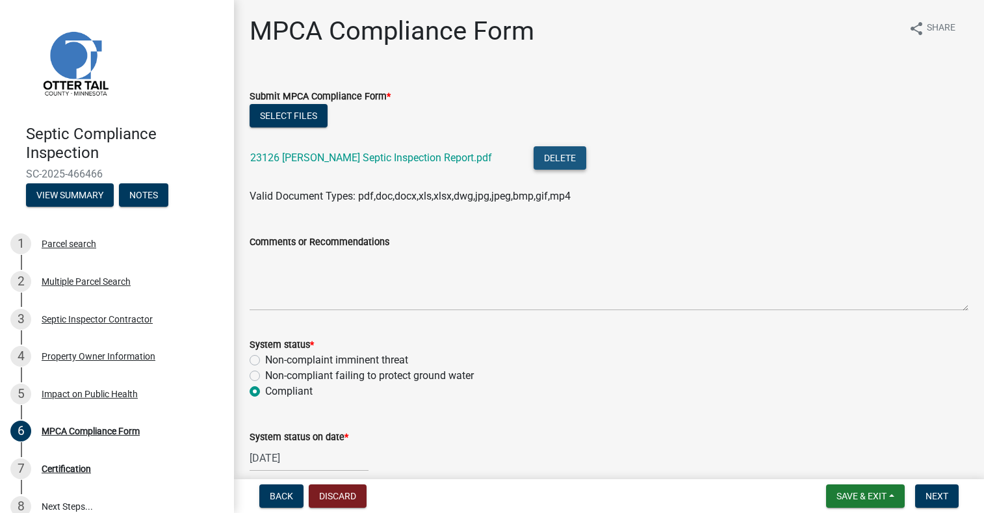
click at [546, 158] on button "Delete" at bounding box center [560, 157] width 53 height 23
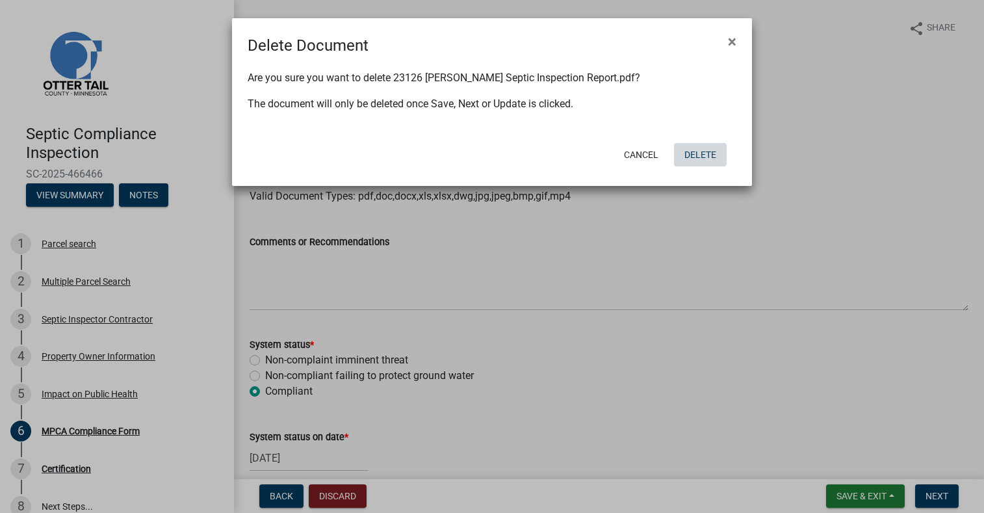
click at [695, 157] on button "Delete" at bounding box center [700, 154] width 53 height 23
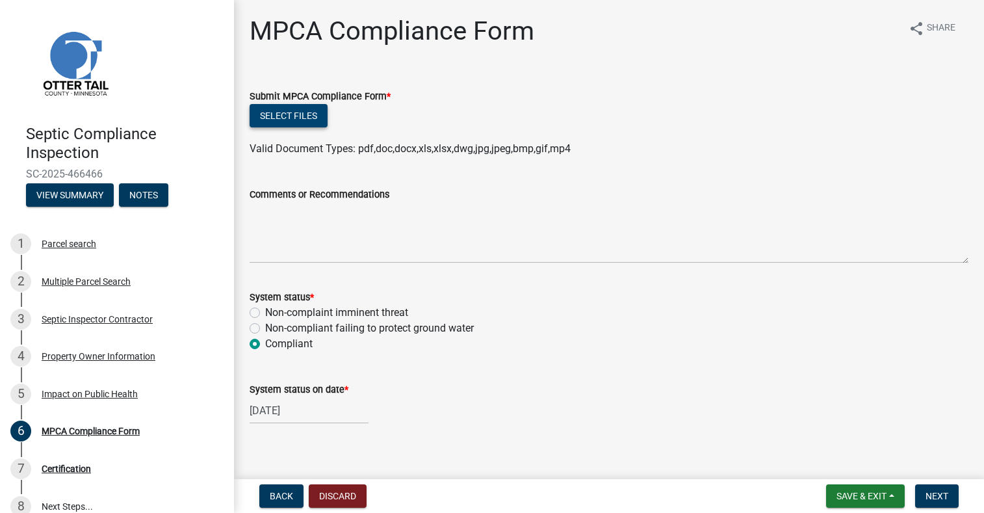
click at [279, 118] on button "Select files" at bounding box center [289, 115] width 78 height 23
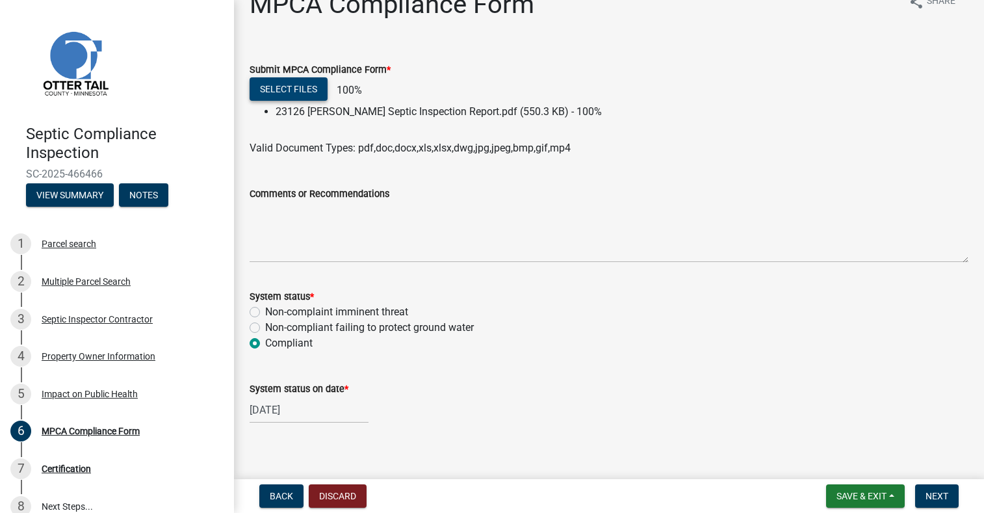
scroll to position [38, 0]
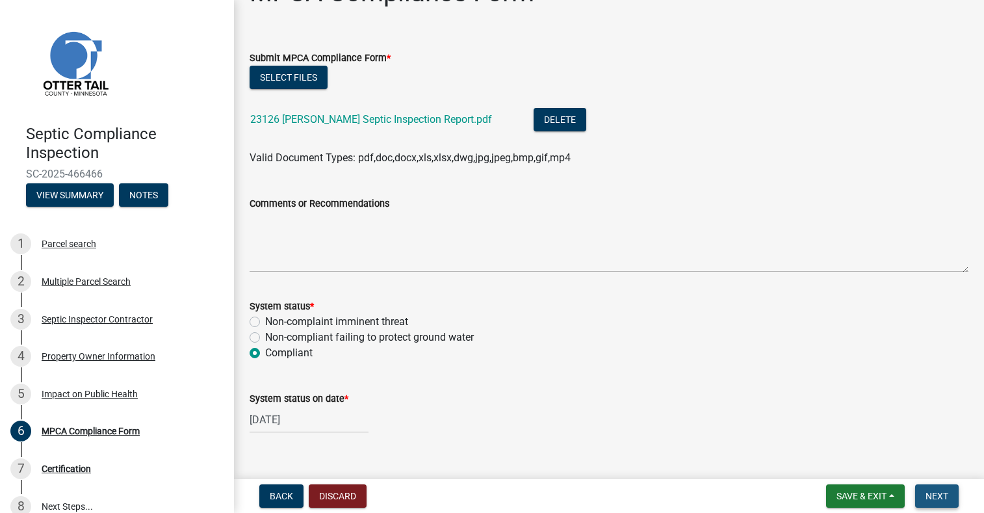
click at [940, 495] on span "Next" at bounding box center [936, 496] width 23 height 10
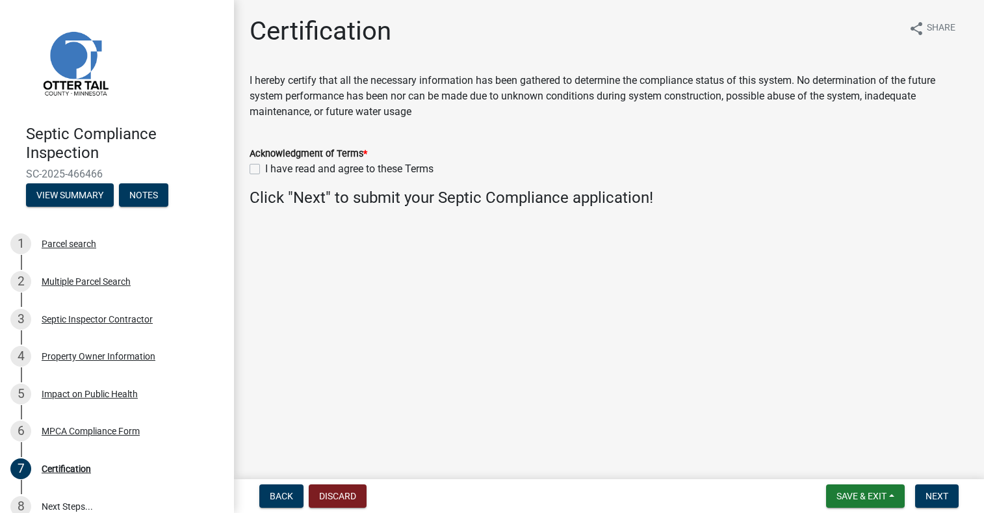
drag, startPoint x: 254, startPoint y: 170, endPoint x: 287, endPoint y: 203, distance: 46.4
click at [265, 170] on label "I have read and agree to these Terms" at bounding box center [349, 169] width 168 height 16
click at [265, 170] on input "I have read and agree to these Terms" at bounding box center [269, 165] width 8 height 8
checkbox input "true"
click at [933, 498] on span "Next" at bounding box center [936, 496] width 23 height 10
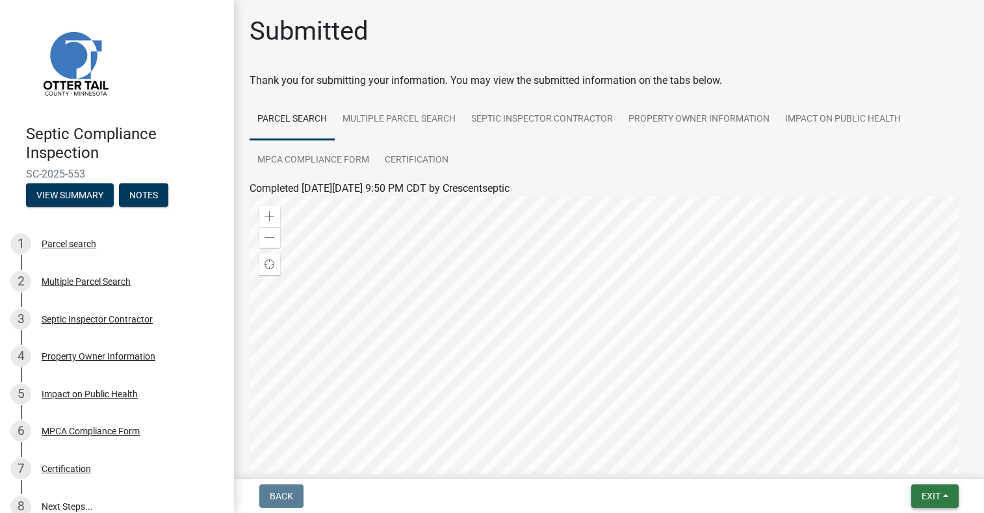
click at [924, 495] on span "Exit" at bounding box center [930, 496] width 19 height 10
click at [908, 464] on button "Save & Exit" at bounding box center [907, 461] width 104 height 31
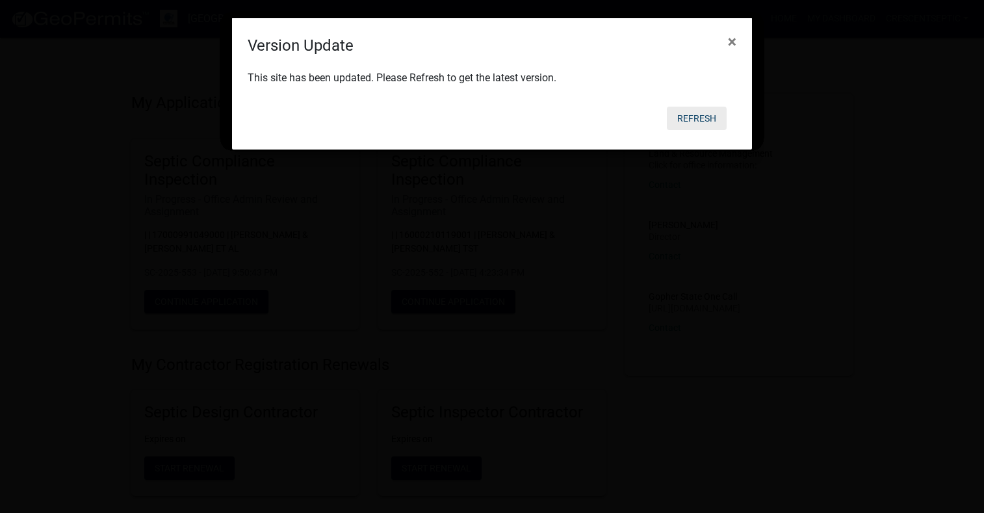
click at [693, 118] on button "Refresh" at bounding box center [697, 118] width 60 height 23
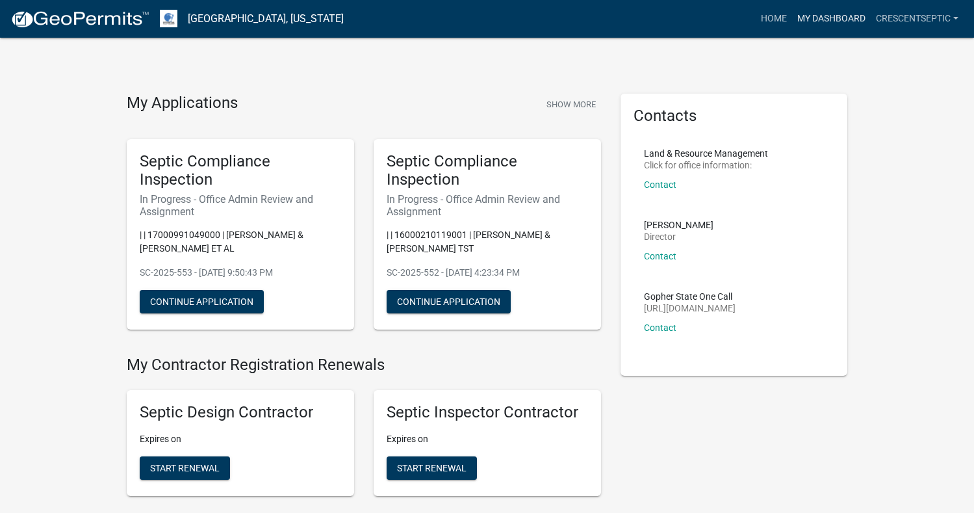
click at [821, 9] on link "My Dashboard" at bounding box center [831, 18] width 79 height 25
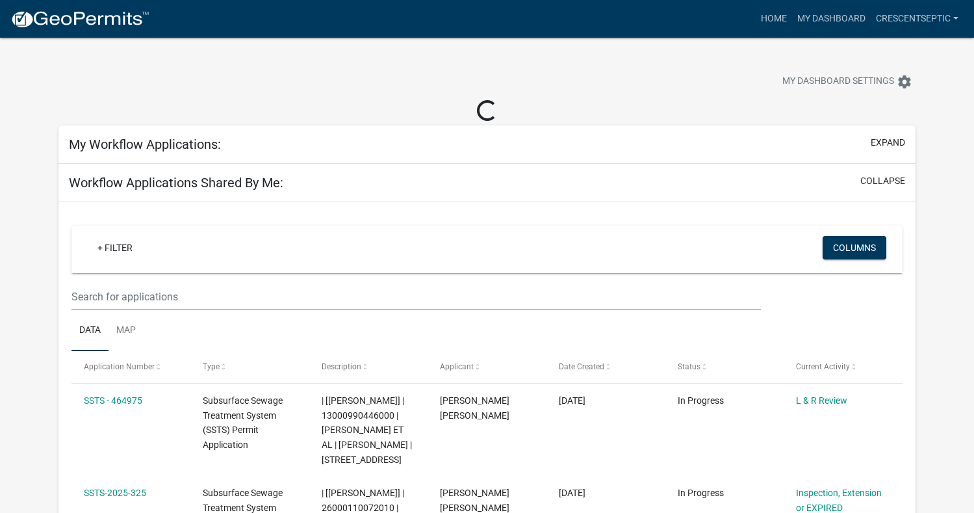
select select "3: 100"
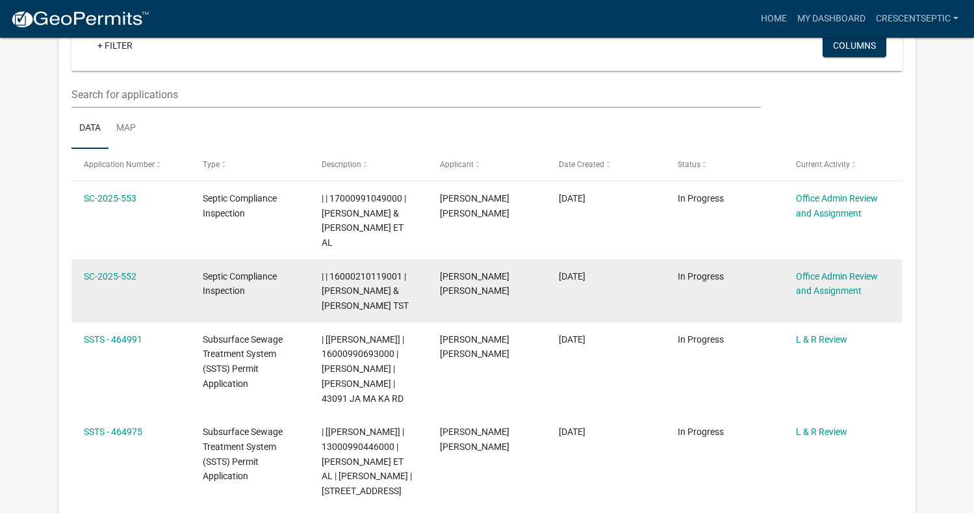
scroll to position [172, 0]
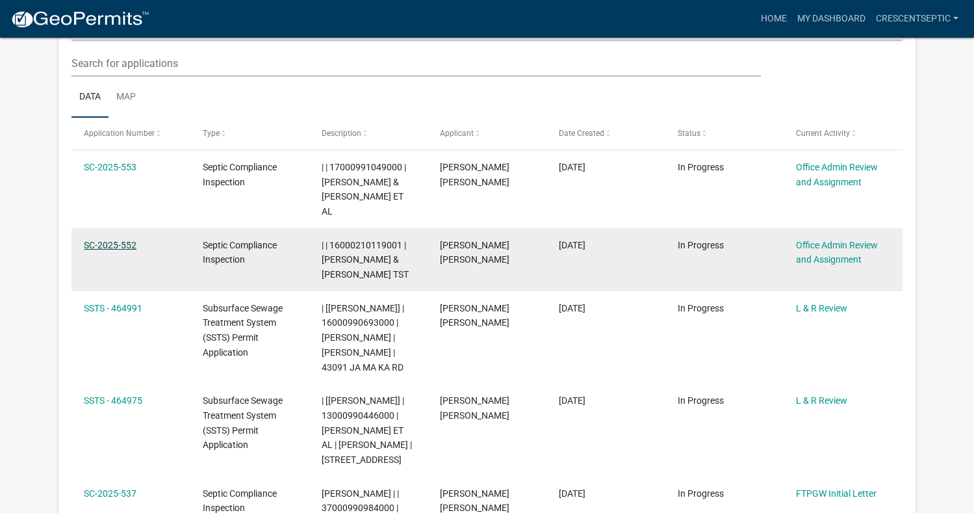
click at [114, 240] on link "SC-2025-552" at bounding box center [110, 245] width 53 height 10
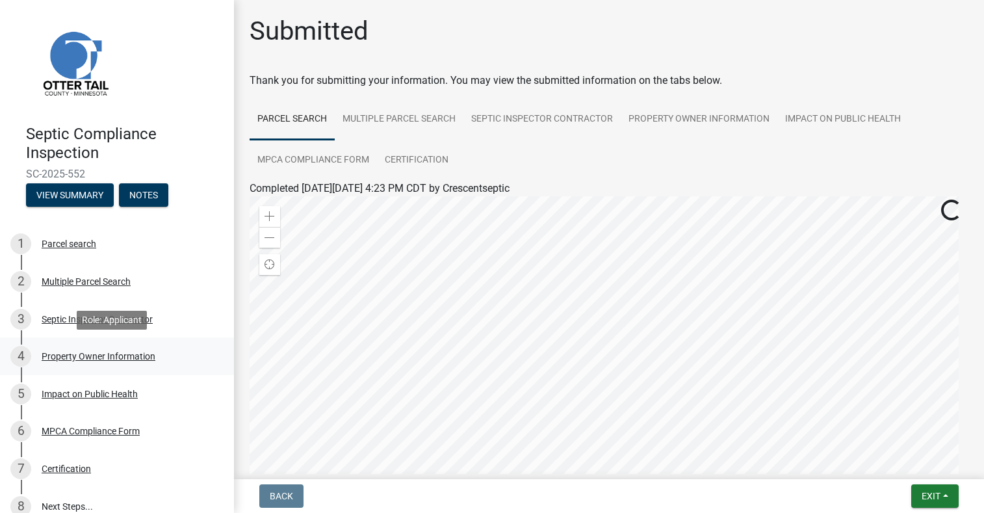
click at [77, 354] on div "Property Owner Information" at bounding box center [99, 356] width 114 height 9
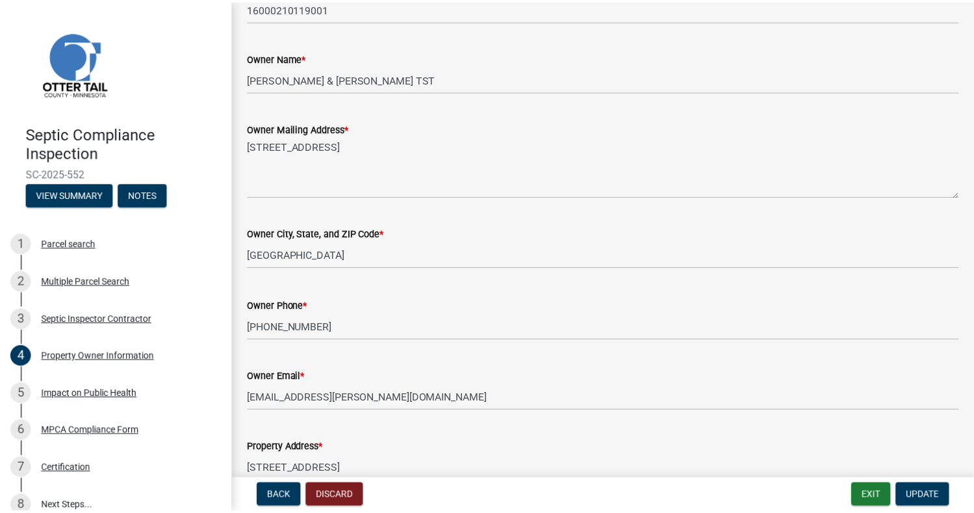
scroll to position [260, 0]
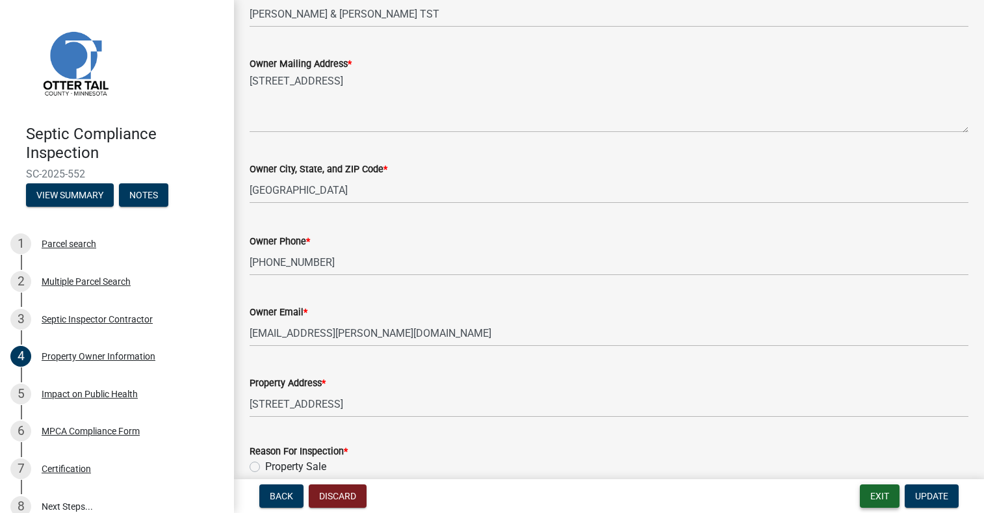
click at [884, 493] on button "Exit" at bounding box center [880, 495] width 40 height 23
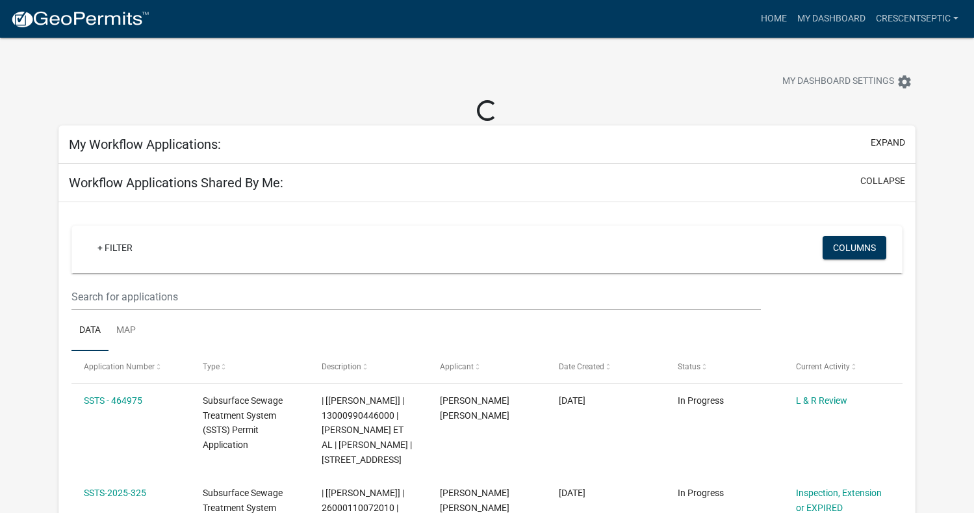
select select "3: 100"
